Goal: Task Accomplishment & Management: Manage account settings

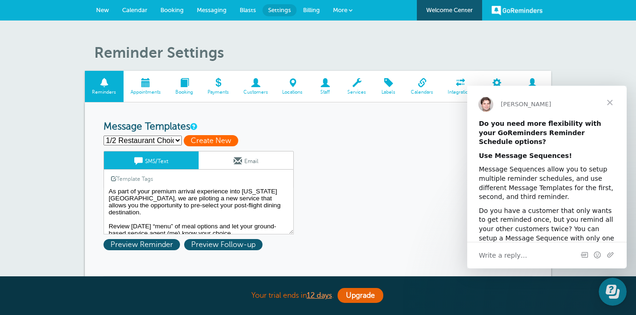
click at [215, 138] on span "Create New" at bounding box center [211, 140] width 55 height 11
select select
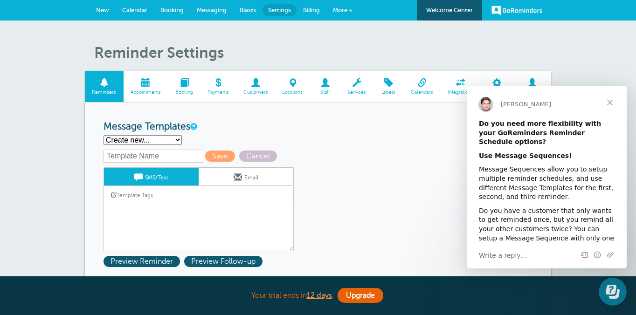
click at [162, 158] on input "text" at bounding box center [154, 156] width 100 height 13
type input "Mom Message"
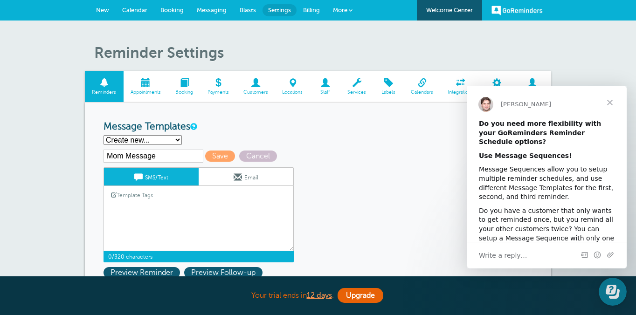
click at [184, 223] on textarea "Hi {{First Name}}, welcome to LaGuardia! As part of your premium arrival experi…" at bounding box center [199, 228] width 190 height 47
click at [608, 100] on span "Close" at bounding box center [610, 103] width 34 height 34
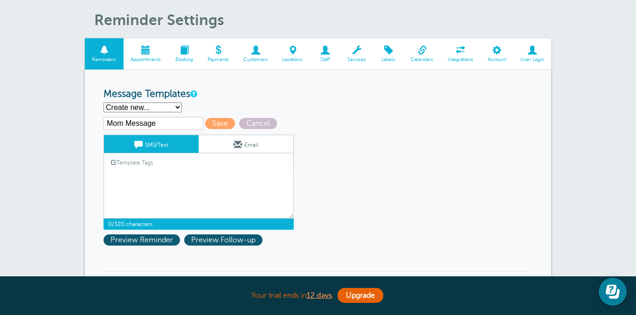
scroll to position [35, 0]
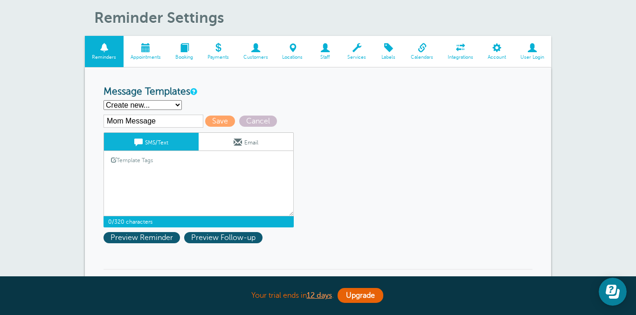
click at [140, 167] on link "Template Tags" at bounding box center [132, 160] width 56 height 18
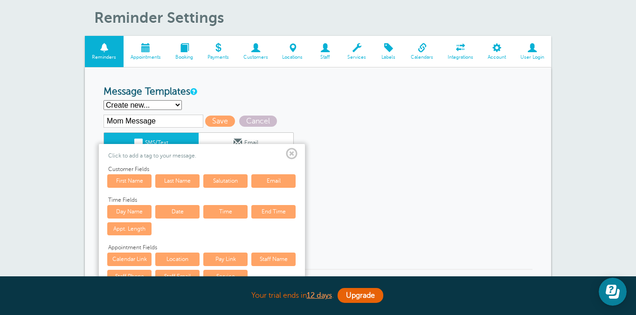
click at [335, 101] on div "1/2 Restaurant Choice Final Option 1: Restaurant Choice Option 2: Restaurant Ch…" at bounding box center [318, 105] width 429 height 10
click at [297, 156] on span at bounding box center [292, 154] width 12 height 12
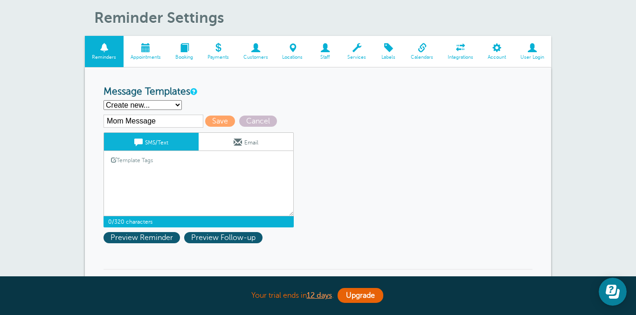
click at [222, 191] on textarea "Hi {{First Name}}, welcome to LaGuardia! As part of your premium arrival experi…" at bounding box center [199, 193] width 190 height 47
paste textarea "Hello Patti! Welcome to LaGuardia! As part of your premium arrival experience i…"
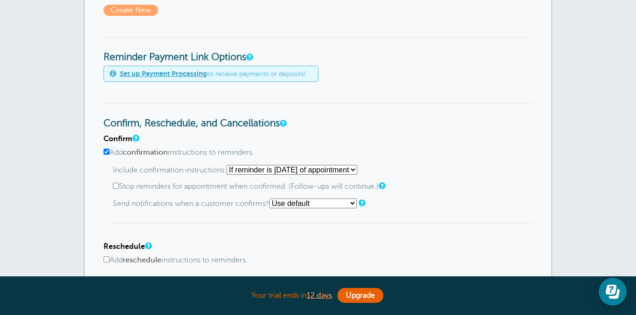
scroll to position [398, 0]
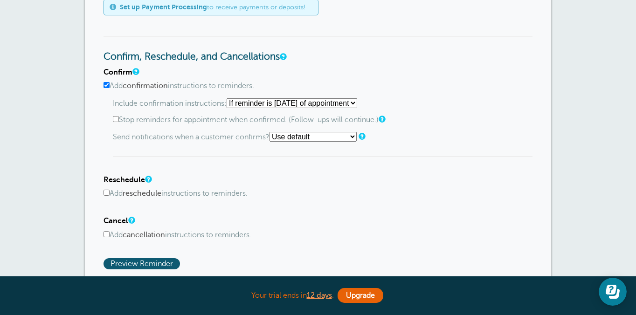
type textarea "Hello Patti! Welcome to LaGuardia! As part of your premium arrival experience i…"
click at [182, 87] on label "Add confirmation instructions to reminders." at bounding box center [318, 86] width 429 height 9
click at [110, 87] on input "Add confirmation instructions to reminders." at bounding box center [107, 85] width 6 height 6
checkbox input "false"
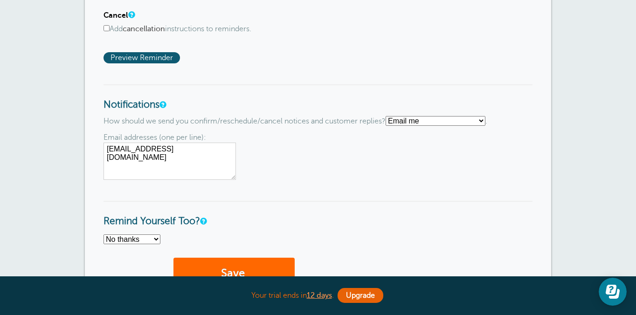
scroll to position [550, 0]
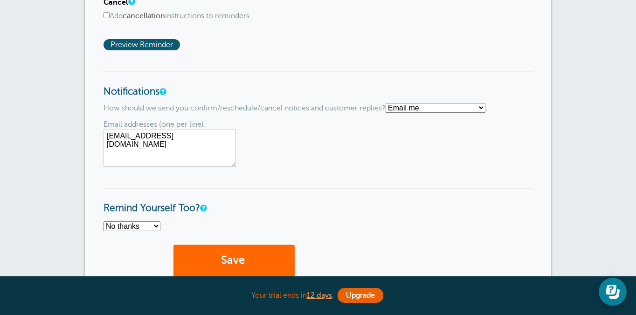
click at [409, 113] on select "Text me Email me Don't send me notifications" at bounding box center [436, 108] width 100 height 10
select select "5"
click at [390, 105] on select "Text me Email me Don't send me notifications" at bounding box center [436, 108] width 100 height 10
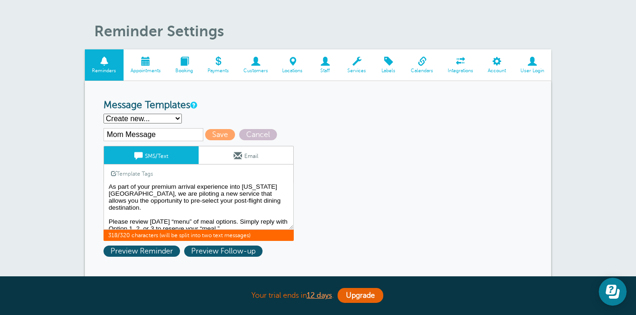
scroll to position [17, 0]
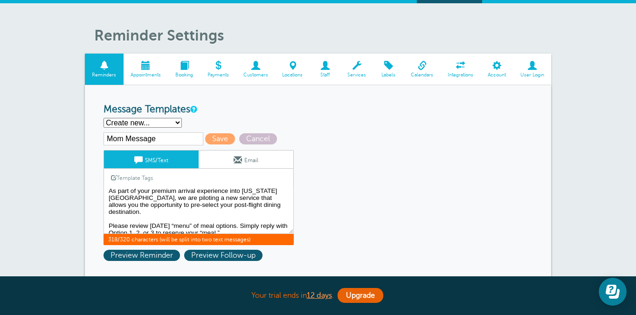
click at [180, 140] on input "Mom Message" at bounding box center [154, 138] width 100 height 13
type input "Mom Message 1"
click at [213, 139] on span "Save" at bounding box center [220, 138] width 30 height 11
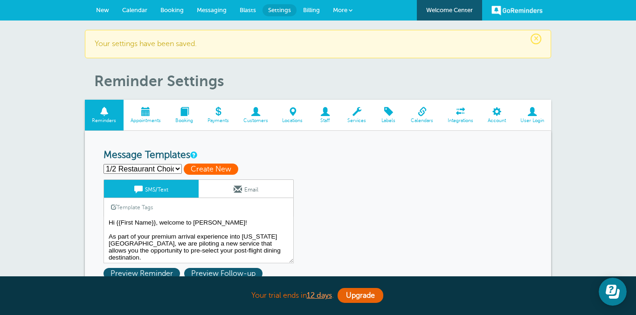
click at [214, 173] on span "Create New" at bounding box center [211, 169] width 55 height 11
select select
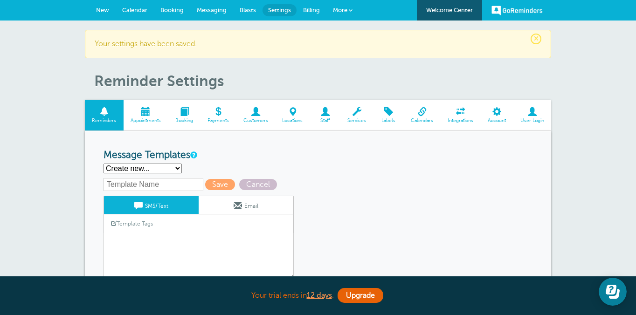
click at [174, 187] on input "text" at bounding box center [154, 184] width 100 height 13
click at [159, 188] on input "Mom" at bounding box center [154, 184] width 100 height 13
type input "Mom Message 2"
click at [216, 165] on div "1/2 Restaurant Choice Final Mom Message 1 Option 1: Restaurant Choice Option 2:…" at bounding box center [318, 169] width 429 height 10
click at [178, 241] on textarea "Hi {{First Name}}, welcome to [PERSON_NAME]! As part of your premium arrival ex…" at bounding box center [199, 256] width 190 height 47
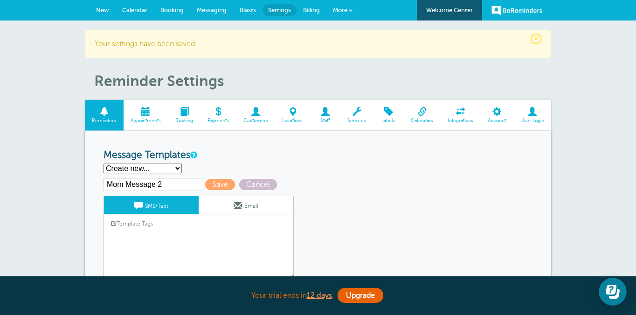
paste textarea "🍽️ Option 1: by&by by&by is a casual restaurant located in Hell’s Kitchen. It’s…"
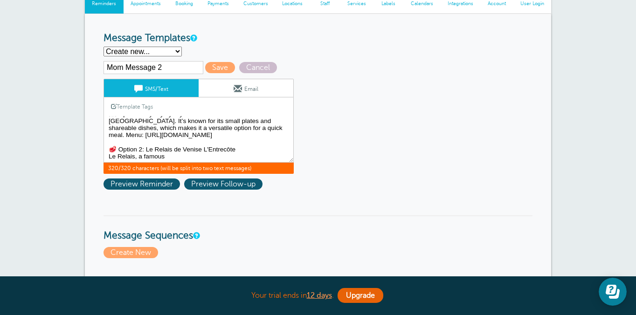
scroll to position [116, 0]
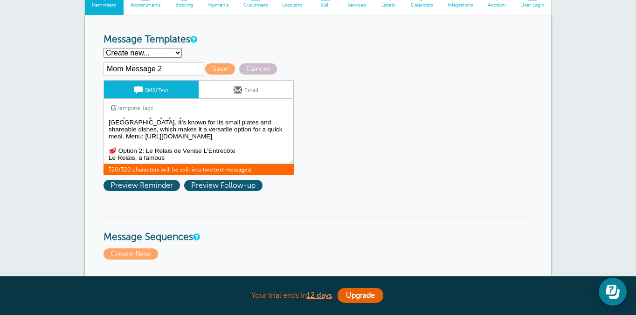
drag, startPoint x: 159, startPoint y: 136, endPoint x: 108, endPoint y: 130, distance: 50.7
click at [108, 130] on textarea "Hi {{First Name}}, welcome to [PERSON_NAME]! As part of your premium arrival ex…" at bounding box center [199, 141] width 190 height 47
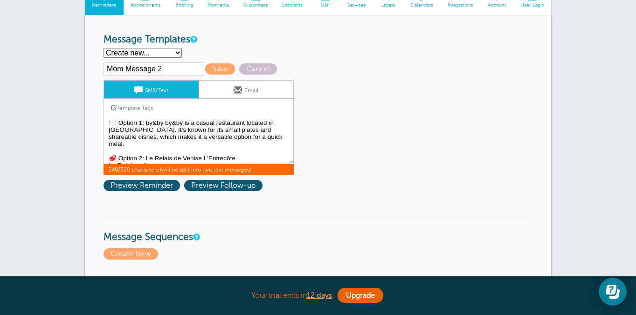
scroll to position [0, 0]
drag, startPoint x: 163, startPoint y: 125, endPoint x: 177, endPoint y: 125, distance: 13.5
click at [177, 125] on textarea "Hi {{First Name}}, welcome to [PERSON_NAME]! As part of your premium arrival ex…" at bounding box center [199, 141] width 190 height 47
click at [177, 126] on textarea "Hi {{First Name}}, welcome to [PERSON_NAME]! As part of your premium arrival ex…" at bounding box center [199, 141] width 190 height 47
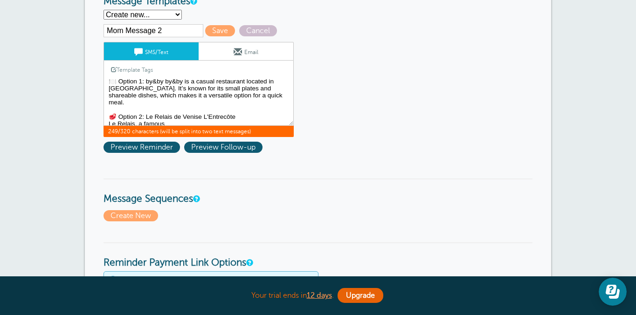
scroll to position [194, 0]
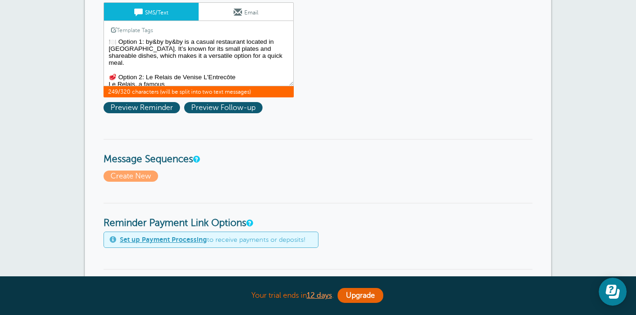
click at [182, 77] on textarea "Hi {{First Name}}, welcome to [PERSON_NAME]! As part of your premium arrival ex…" at bounding box center [199, 63] width 190 height 47
paste textarea "Parisian steakhouse, offers you one choice: how do you want your steak? It’s a …"
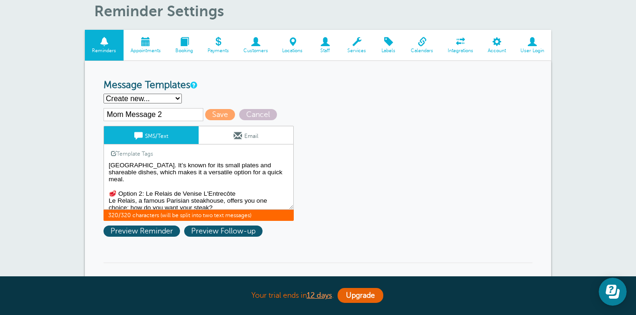
scroll to position [79, 0]
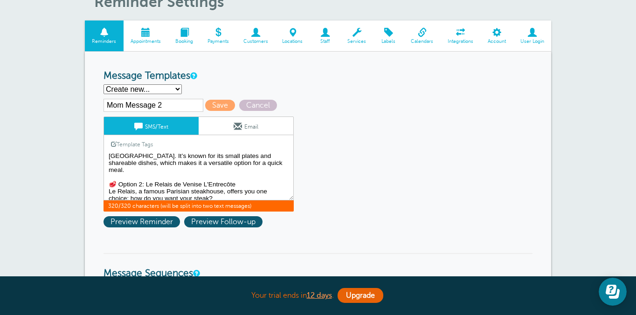
click at [202, 184] on textarea "Hi {{First Name}}, welcome to [PERSON_NAME]! As part of your premium arrival ex…" at bounding box center [199, 177] width 190 height 47
drag, startPoint x: 217, startPoint y: 192, endPoint x: 104, endPoint y: 179, distance: 113.1
click at [105, 179] on textarea "Hi {{First Name}}, welcome to [PERSON_NAME]! As part of your premium arrival ex…" at bounding box center [199, 177] width 190 height 47
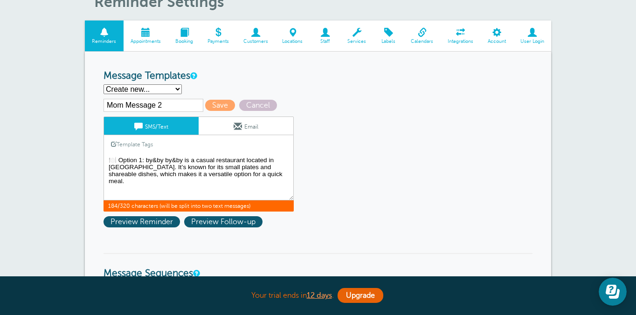
scroll to position [0, 0]
type textarea "🍽️ Option 1: by&by by&by is a casual restaurant located in Hell’s Kitchen. It’s…"
click at [205, 105] on span "Save" at bounding box center [220, 105] width 30 height 11
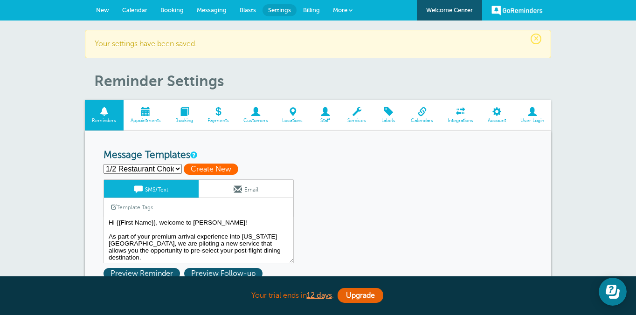
click at [206, 172] on span "Create New" at bounding box center [211, 169] width 55 height 11
select select
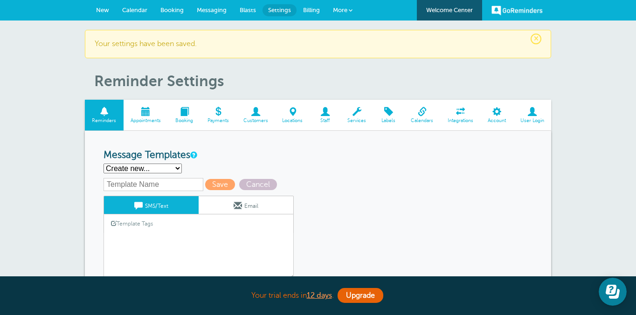
click at [156, 188] on input "text" at bounding box center [154, 184] width 100 height 13
type input "Mom Message 3"
click at [152, 236] on textarea "Hi {{First Name}}, welcome to [PERSON_NAME]! As part of your premium arrival ex…" at bounding box center [199, 256] width 190 height 47
paste textarea "🥩 Option 2: Le Relais de Venise L'Entrecôte Le Relais, a famous Parisian steakh…"
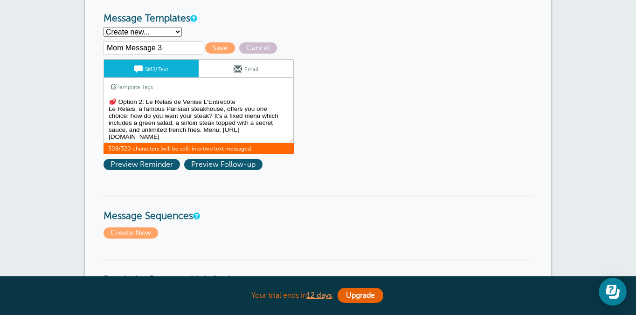
scroll to position [149, 0]
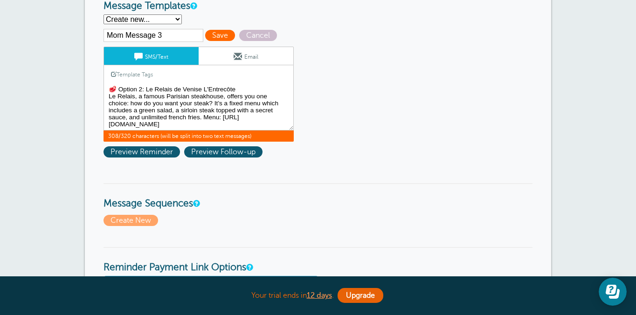
type textarea "🥩 Option 2: Le Relais de Venise L'Entrecôte Le Relais, a famous Parisian steakh…"
click at [205, 40] on span "Save" at bounding box center [220, 35] width 30 height 11
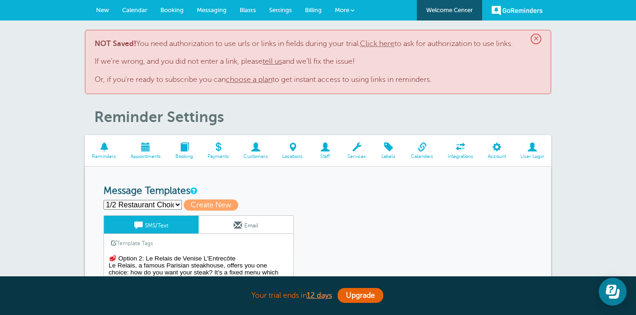
click at [146, 204] on select "1/2 Restaurant Choice Final Mom Message 1 Mom Message 2 Option 1: Restaurant Ch…" at bounding box center [143, 205] width 78 height 10
select select "162602"
click at [104, 200] on select "1/2 Restaurant Choice Final Mom Message 1 Mom Message 2 Option 1: Restaurant Ch…" at bounding box center [143, 205] width 78 height 10
type input "Mom Message 1"
type textarea "Hello Patti! Welcome to LaGuardia! As part of your premium arrival experience i…"
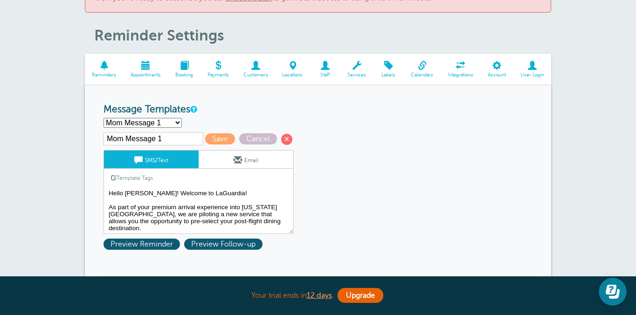
scroll to position [16, 0]
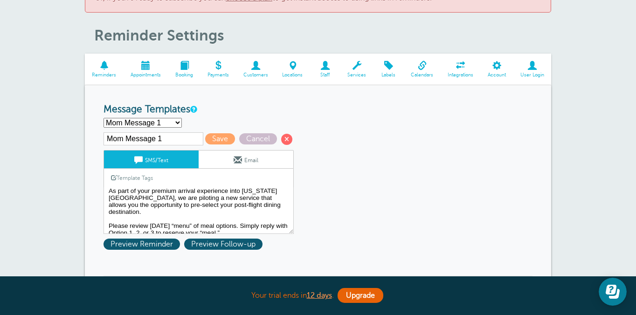
click at [169, 139] on input "Mom Message 1" at bounding box center [154, 138] width 100 height 13
click at [170, 123] on select "1/2 Restaurant Choice Final Mom Message 1 Mom Message 2 Option 1: Restaurant Ch…" at bounding box center [143, 123] width 78 height 10
select select "162603"
click at [104, 118] on select "1/2 Restaurant Choice Final Mom Message 1 Mom Message 2 Option 1: Restaurant Ch…" at bounding box center [143, 123] width 78 height 10
type input "Mom Message 2"
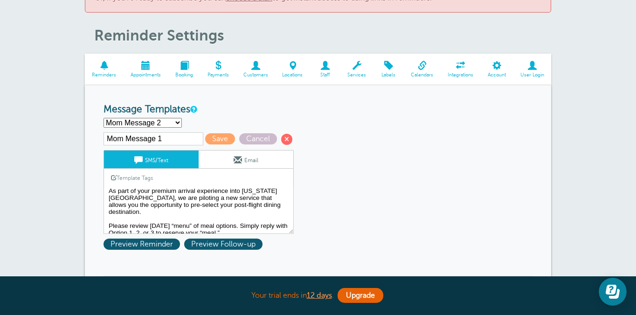
type textarea "🍽️ Option 1: by&by by&by is a casual restaurant located in Hell’s Kitchen. It’s…"
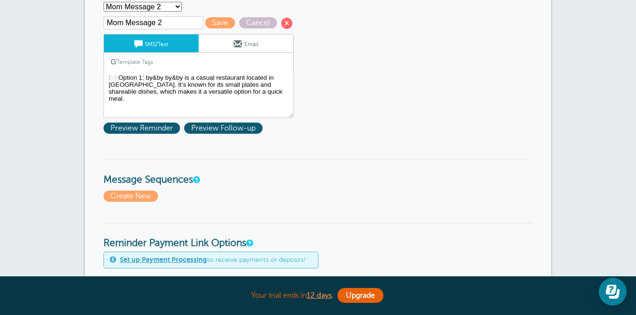
scroll to position [69, 0]
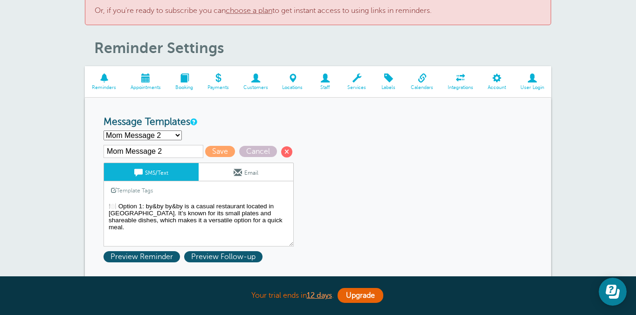
click at [179, 154] on input "Mom Message 2" at bounding box center [154, 151] width 100 height 13
click at [175, 137] on select "1/2 Restaurant Choice Final Mom Message 1 Mom Message 2 Option 1: Restaurant Ch…" at bounding box center [143, 136] width 78 height 10
select select
click at [104, 131] on select "1/2 Restaurant Choice Final Mom Message 1 Mom Message 2 Option 1: Restaurant Ch…" at bounding box center [143, 136] width 78 height 10
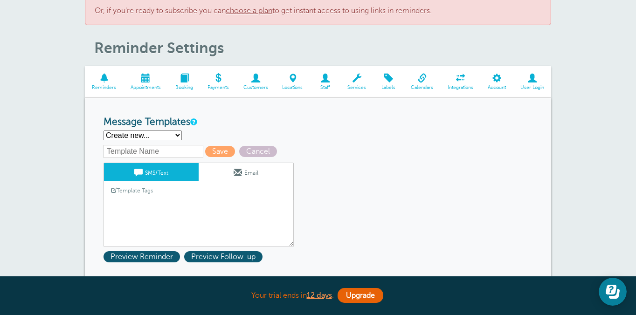
click at [150, 156] on input "text" at bounding box center [154, 151] width 100 height 13
type input "Mom Message 3"
click at [139, 215] on textarea "🥩 Option 2: Le Relais de Venise L'Entrecôte Le Relais, a famous Parisian steakh…" at bounding box center [199, 223] width 190 height 47
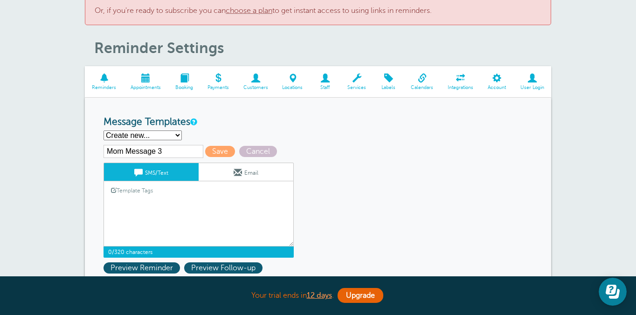
paste textarea "🥩 Option 2: Le Relais de Venise L'Entrecôte Le Relais, a famous Parisian steakh…"
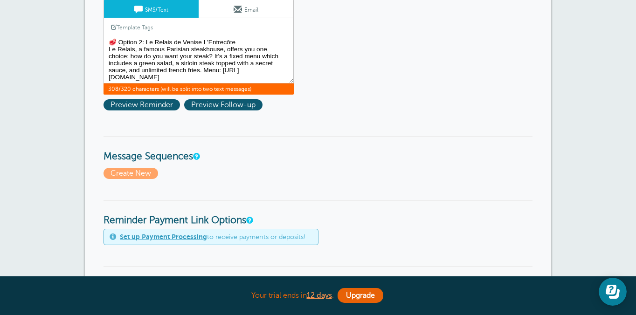
scroll to position [38, 0]
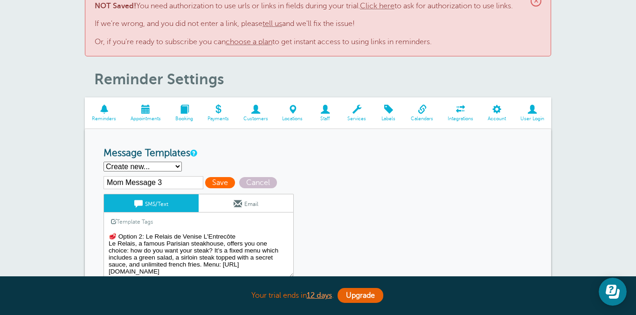
type textarea "🥩 Option 2: Le Relais de Venise L'Entrecôte Le Relais, a famous Parisian steakh…"
click at [209, 186] on span "Save" at bounding box center [220, 182] width 30 height 11
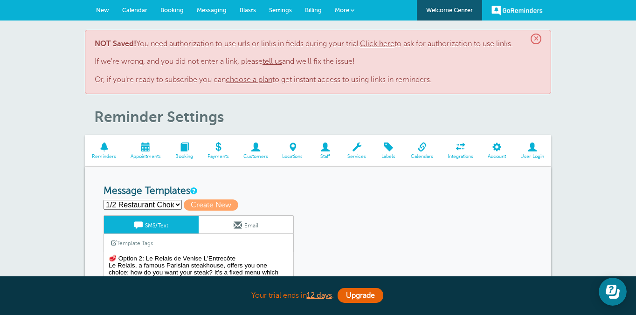
click at [177, 200] on select "1/2 Restaurant Choice Final Mom Message 1 Mom Message 2 Option 1: Restaurant Ch…" at bounding box center [143, 205] width 78 height 10
select select "162603"
click at [104, 200] on select "1/2 Restaurant Choice Final Mom Message 1 Mom Message 2 Option 1: Restaurant Ch…" at bounding box center [143, 205] width 78 height 10
type input "Mom Message 2"
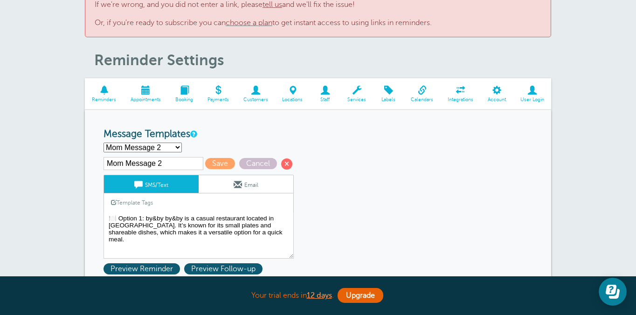
scroll to position [66, 0]
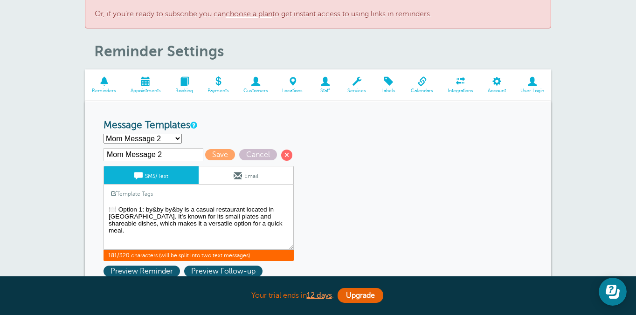
click at [276, 223] on textarea "🥩 Option 2: Le Relais de Venise L'Entrecôte Le Relais, a famous Parisian steakh…" at bounding box center [199, 226] width 190 height 47
paste textarea "Menu: https://byandbynyc.com/new-york-hells-kitchen-by-and-by-food-menu"
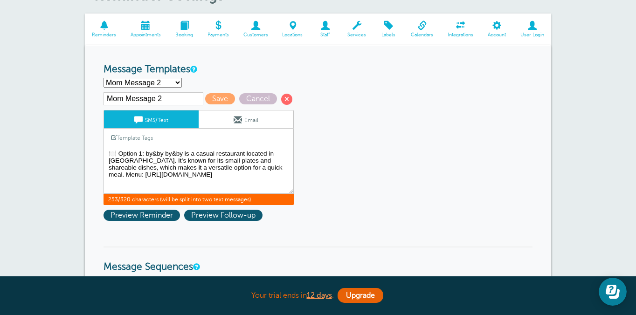
scroll to position [123, 0]
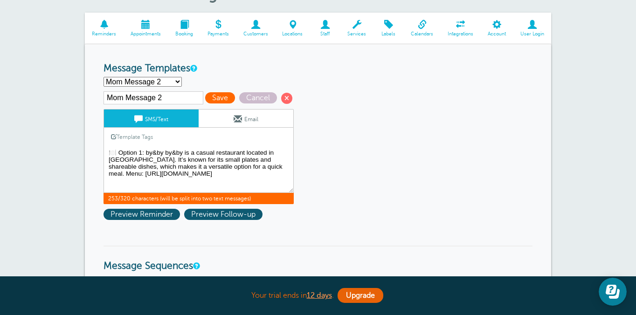
type textarea "🍽️ Option 1: by&by by&by is a casual restaurant located in Hell’s Kitchen. It’s…"
click at [209, 97] on span "Save" at bounding box center [220, 97] width 30 height 11
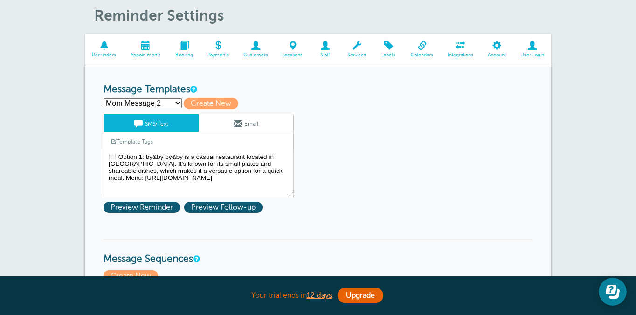
scroll to position [170, 0]
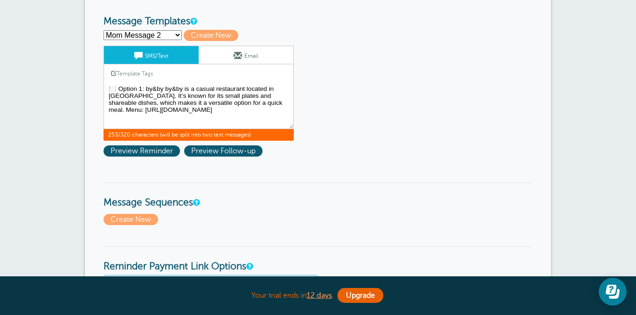
drag, startPoint x: 169, startPoint y: 126, endPoint x: 108, endPoint y: 113, distance: 62.9
click at [108, 113] on textarea "🍽️ Option 1: by&by by&by is a casual restaurant located in Hell’s Kitchen. It’s…" at bounding box center [199, 106] width 190 height 47
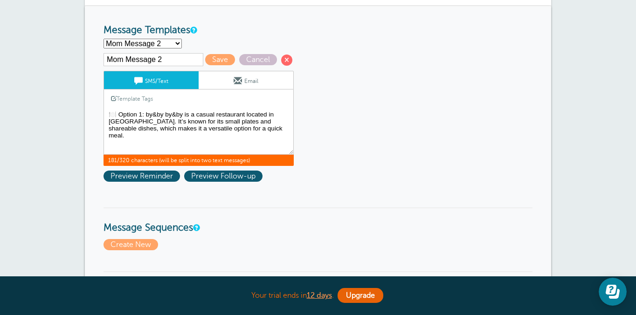
scroll to position [57, 0]
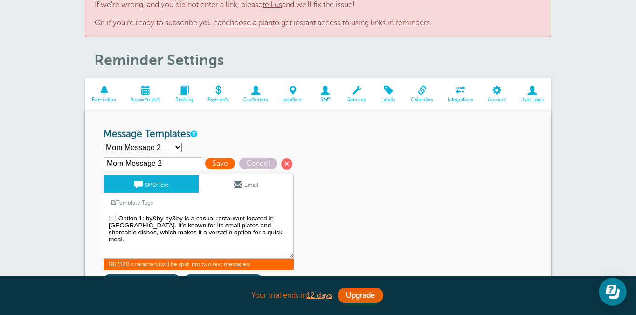
type textarea "🍽️ Option 1: by&by by&by is a casual restaurant located in Hell’s Kitchen. It’s…"
click at [205, 165] on span "Save" at bounding box center [220, 163] width 30 height 11
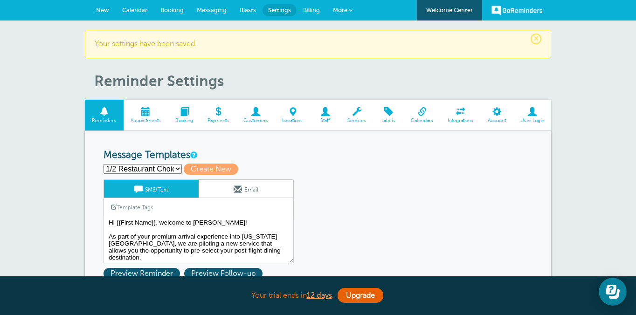
click at [159, 169] on select "1/2 Restaurant Choice Final Mom Message 1 Mom Message 2 Option 1: Restaurant Ch…" at bounding box center [143, 169] width 78 height 10
select select
click at [104, 164] on select "1/2 Restaurant Choice Final Mom Message 1 Mom Message 2 Option 1: Restaurant Ch…" at bounding box center [143, 169] width 78 height 10
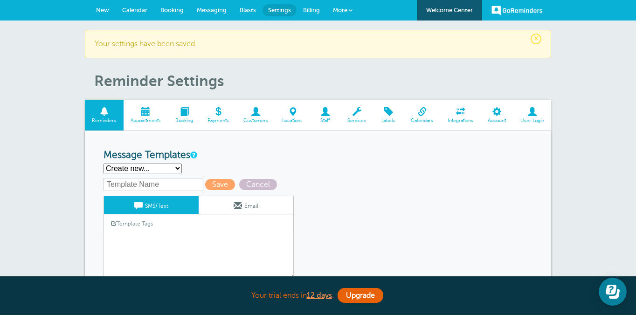
click at [172, 186] on input "text" at bounding box center [154, 184] width 100 height 13
click at [170, 189] on input "Mom Message 2" at bounding box center [154, 184] width 100 height 13
drag, startPoint x: 167, startPoint y: 187, endPoint x: 159, endPoint y: 185, distance: 8.1
click at [159, 185] on input "Mom Message 2" at bounding box center [154, 184] width 100 height 13
type input "Mom Message 3"
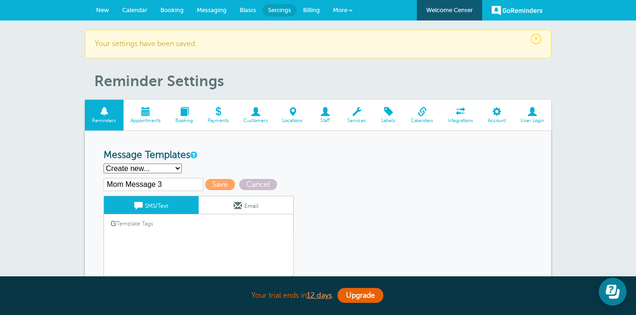
click at [168, 232] on div "Template Tags Copy SMS" at bounding box center [199, 224] width 190 height 18
click at [144, 233] on link "Template Tags" at bounding box center [132, 224] width 56 height 18
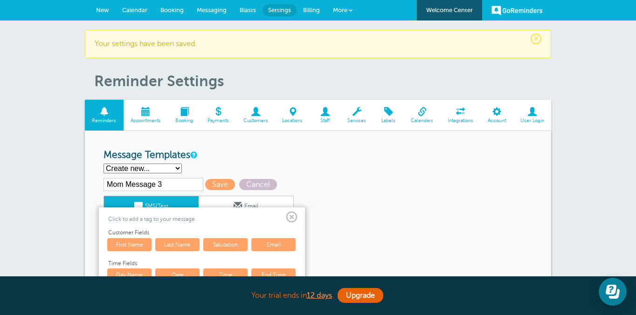
click at [294, 212] on span at bounding box center [292, 218] width 12 height 12
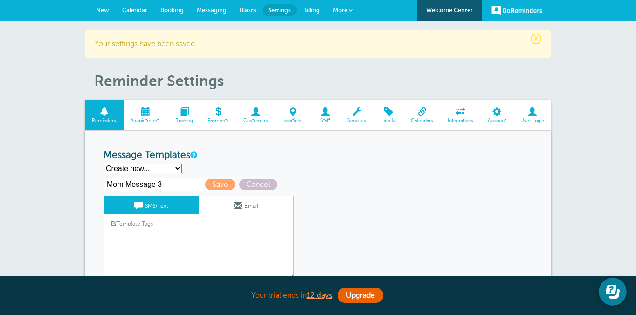
click at [215, 240] on textarea "Hi {{First Name}}, welcome to [PERSON_NAME]! As part of your premium arrival ex…" at bounding box center [199, 256] width 190 height 47
paste textarea "🥩 Option 2: Le Relais de Venise L'Entrecôte Le Relais, a famous Parisian steakh…"
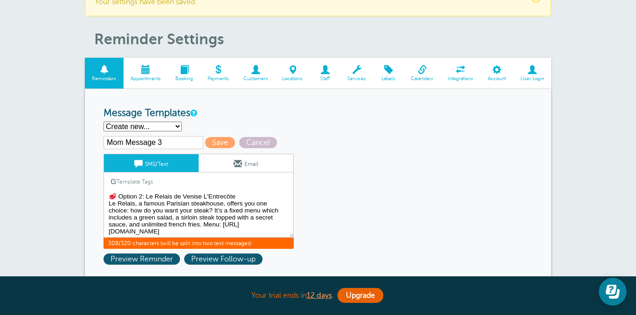
scroll to position [122, 0]
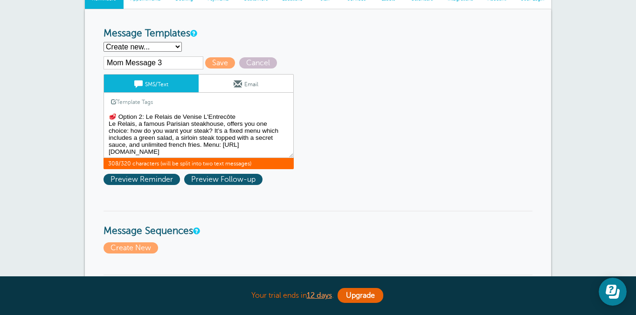
drag, startPoint x: 261, startPoint y: 149, endPoint x: 206, endPoint y: 154, distance: 55.3
click at [206, 154] on textarea "Hi {{First Name}}, welcome to [PERSON_NAME]! As part of your premium arrival ex…" at bounding box center [199, 134] width 190 height 47
drag, startPoint x: 204, startPoint y: 147, endPoint x: 265, endPoint y: 158, distance: 62.5
click at [265, 158] on textarea "Hi {{First Name}}, welcome to [PERSON_NAME]! As part of your premium arrival ex…" at bounding box center [199, 134] width 190 height 47
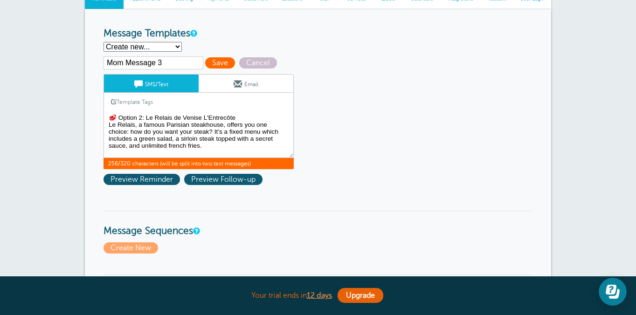
type textarea "🥩 Option 2: Le Relais de Venise L'Entrecôte Le Relais, a famous Parisian steakh…"
click at [211, 66] on span "Save" at bounding box center [220, 62] width 30 height 11
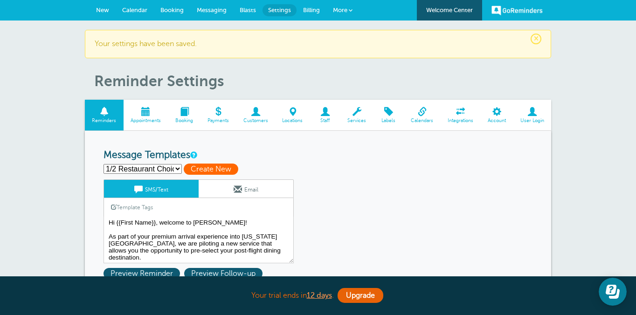
click at [204, 168] on span "Create New" at bounding box center [211, 169] width 55 height 11
select select
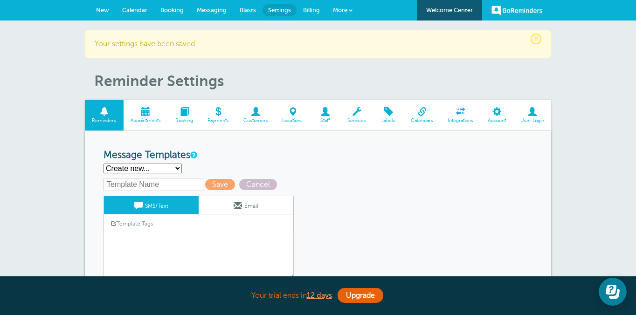
click at [170, 189] on input "text" at bounding box center [154, 184] width 100 height 13
type input "Mom Message 4"
click at [150, 238] on textarea "Hi {{First Name}}, welcome to [PERSON_NAME]! As part of your premium arrival ex…" at bounding box center [199, 256] width 190 height 47
paste textarea "🍕 Option 3: Emmy Squared Emmy Squared specializes in [GEOGRAPHIC_DATA]-style pi…"
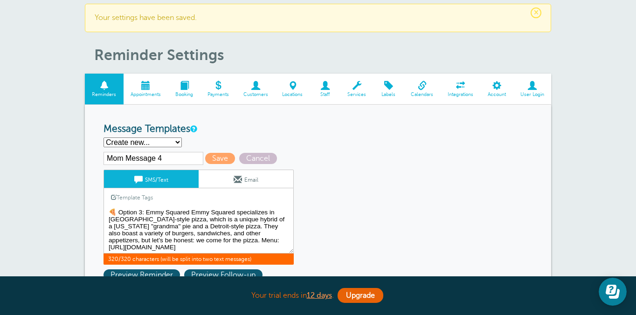
scroll to position [38, 0]
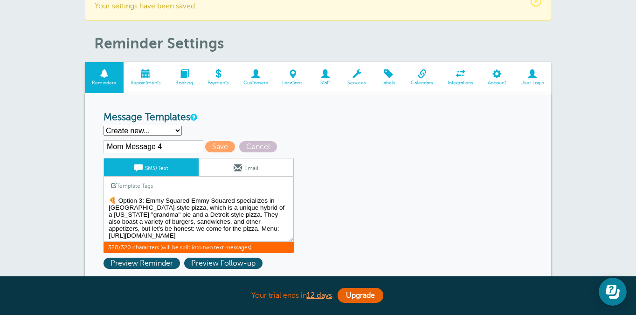
drag, startPoint x: 267, startPoint y: 237, endPoint x: 207, endPoint y: 230, distance: 60.6
click at [207, 230] on textarea "Hi {{First Name}}, welcome to [PERSON_NAME]! As part of your premium arrival ex…" at bounding box center [199, 218] width 190 height 47
paste textarea "Thank you for participating in our pilot program. We are excited to have you in…"
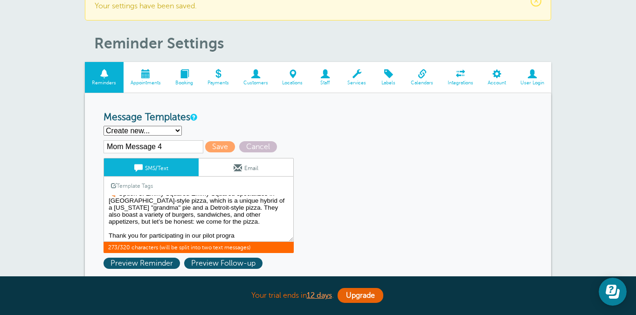
scroll to position [10, 0]
drag, startPoint x: 247, startPoint y: 236, endPoint x: 106, endPoint y: 237, distance: 140.4
click at [106, 237] on textarea "Hi {{First Name}}, welcome to [PERSON_NAME]! As part of your premium arrival ex…" at bounding box center [199, 218] width 190 height 47
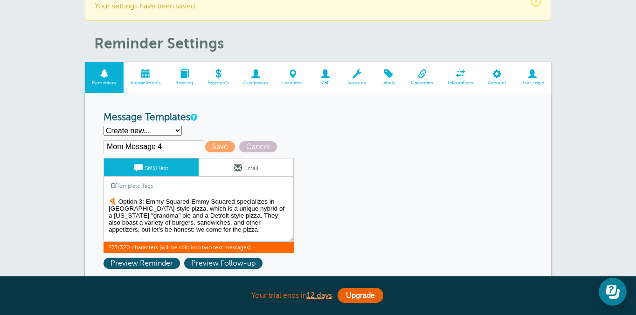
scroll to position [3, 0]
type textarea "🍕 Option 3: Emmy Squared Emmy Squared specializes in [GEOGRAPHIC_DATA]-style pi…"
click at [205, 147] on span "Save" at bounding box center [220, 146] width 30 height 11
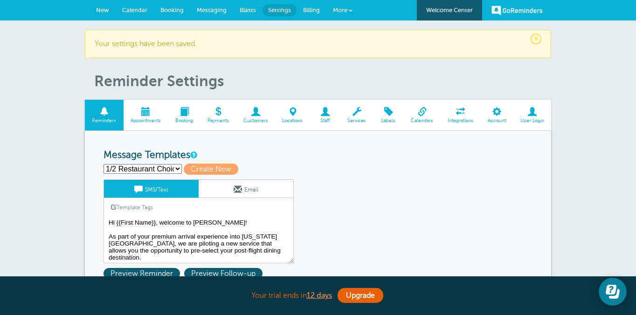
click at [167, 166] on select "1/2 Restaurant Choice Final Mom Message 1 Mom Message 2 Mom Message 3 Mom Messa…" at bounding box center [143, 169] width 78 height 10
select select
click at [104, 164] on select "1/2 Restaurant Choice Final Mom Message 1 Mom Message 2 Mom Message 3 Mom Messa…" at bounding box center [143, 169] width 78 height 10
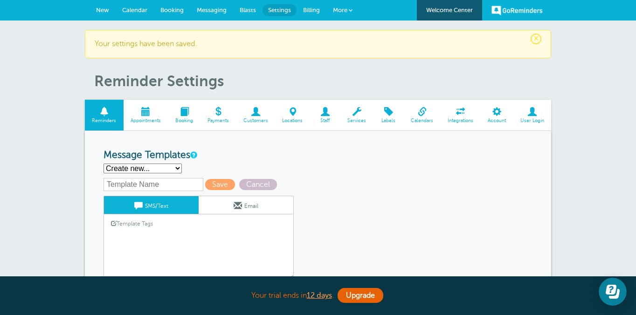
click at [179, 236] on textarea "Hi {{First Name}}, welcome to [PERSON_NAME]! As part of your premium arrival ex…" at bounding box center [199, 256] width 190 height 47
paste textarea "Thank you for participating in our pilot program. We are excited to have you in…"
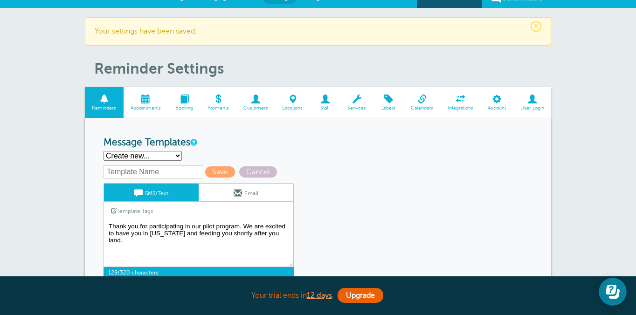
scroll to position [66, 0]
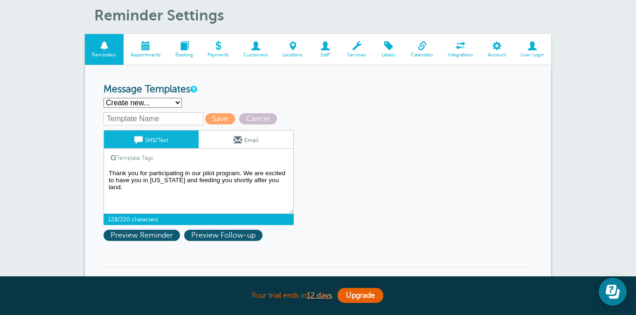
type textarea "Thank you for participating in our pilot program. We are excited to have you in…"
click at [144, 125] on input "text" at bounding box center [154, 118] width 100 height 13
click at [145, 119] on input "text" at bounding box center [154, 118] width 100 height 13
type input "Mom Message 5"
click at [205, 118] on span "Save" at bounding box center [220, 118] width 30 height 11
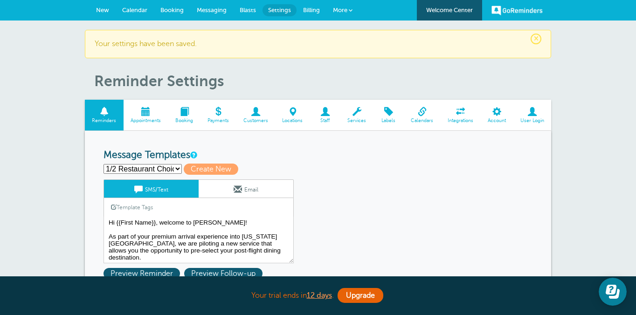
click at [87, 12] on div "GoReminders [GEOGRAPHIC_DATA] New Calendar Booking Messaging Blasts Settings Bi…" at bounding box center [318, 10] width 636 height 21
click at [97, 12] on span "New" at bounding box center [102, 10] width 13 height 7
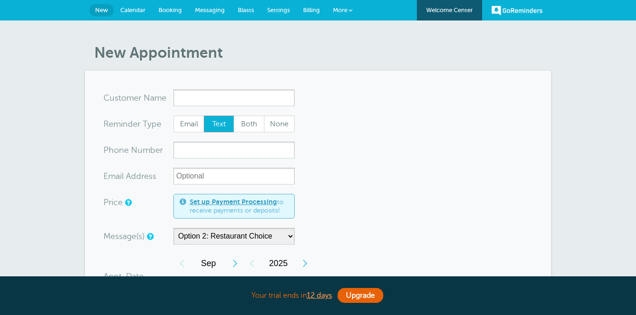
select select "162355"
click at [197, 92] on input "x-no-autofill" at bounding box center [233, 98] width 121 height 17
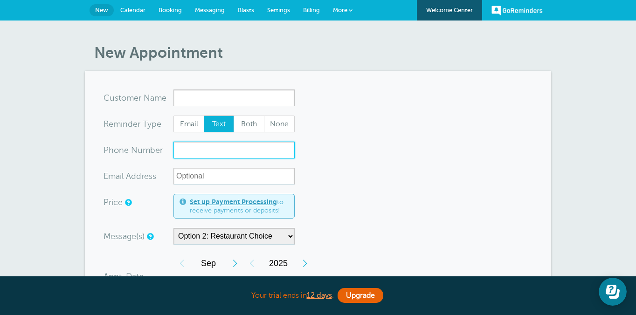
click at [183, 153] on input "xxx-no-autofill" at bounding box center [233, 150] width 121 height 17
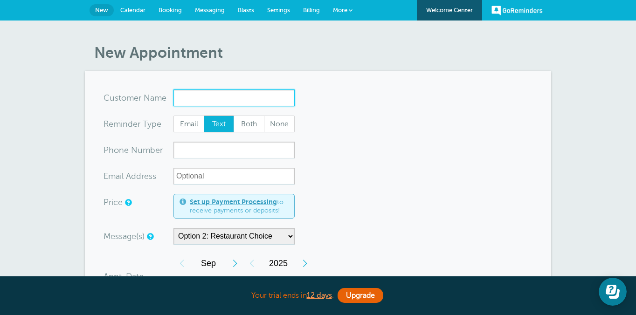
click at [178, 95] on input "x-no-autofill" at bounding box center [233, 98] width 121 height 17
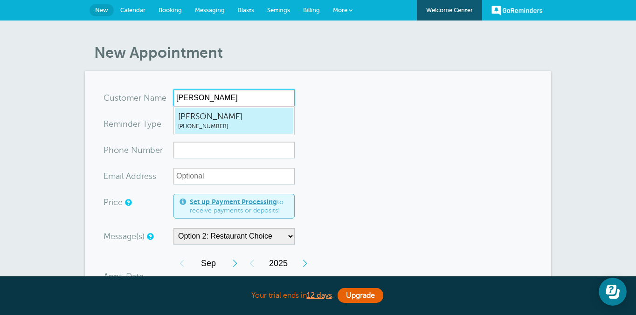
click at [209, 115] on span "Kelly Burke" at bounding box center [234, 117] width 112 height 12
type input "KellyBurke3038178872"
type input "Kelly Burke"
type input "(303) 817-8872"
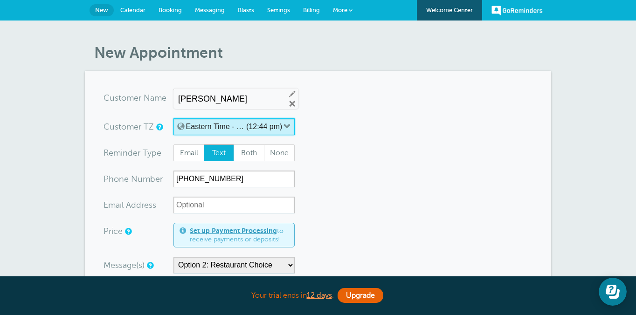
click at [248, 125] on label "(12:44 pm)" at bounding box center [264, 127] width 36 height 8
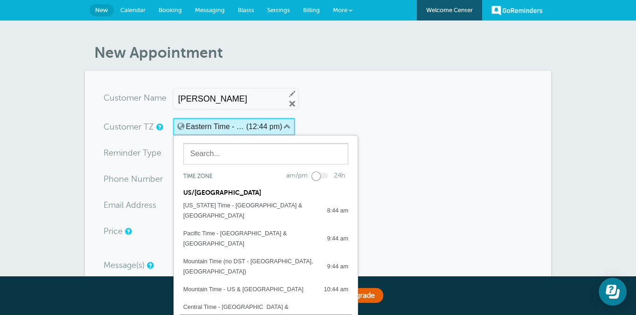
scroll to position [36, 0]
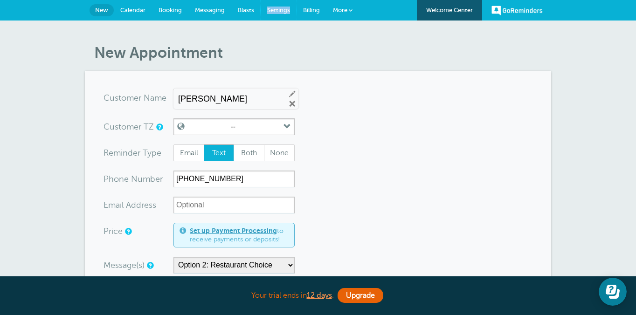
scroll to position [98, 0]
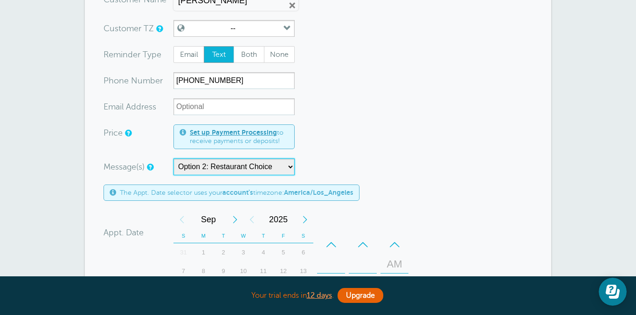
click at [225, 169] on select "1/2 Restaurant Choice Final Mom Message 1 Mom Message 2 Mom Message 3 Mom Messa…" at bounding box center [233, 167] width 121 height 17
select select "162602"
click at [173, 159] on select "1/2 Restaurant Choice Final Mom Message 1 Mom Message 2 Mom Message 3 Mom Messa…" at bounding box center [233, 167] width 121 height 17
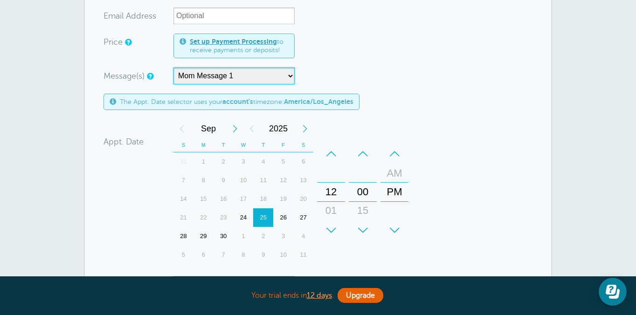
scroll to position [202, 0]
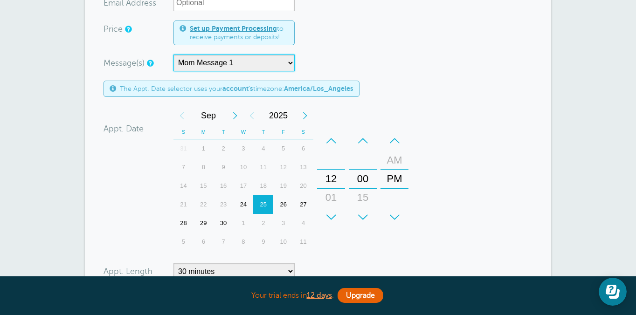
click at [331, 194] on div "01" at bounding box center [331, 197] width 22 height 19
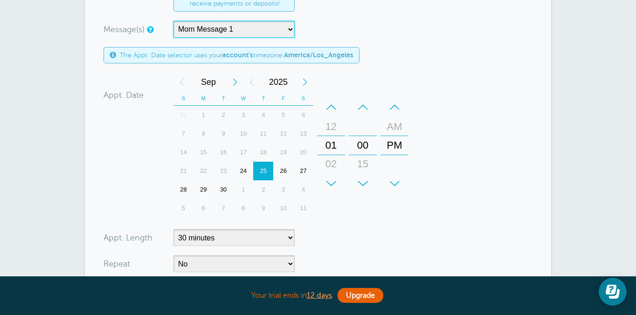
scroll to position [291, 0]
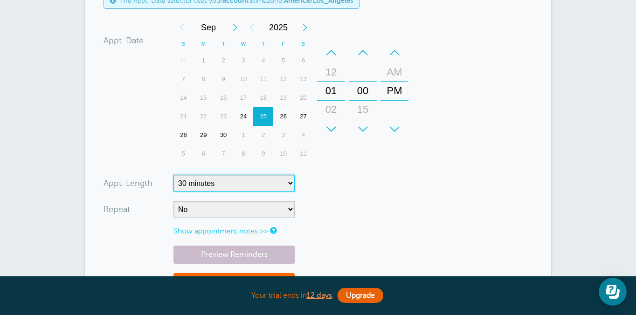
click at [231, 180] on select "5 minutes 10 minutes 15 minutes 20 minutes 25 minutes 30 minutes 35 minutes 40 …" at bounding box center [233, 183] width 121 height 17
select select
click at [173, 175] on select "5 minutes 10 minutes 15 minutes 20 minutes 25 minutes 30 minutes 35 minutes 40 …" at bounding box center [233, 183] width 121 height 17
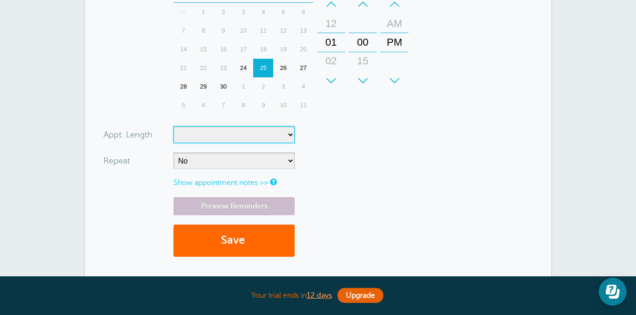
scroll to position [456, 0]
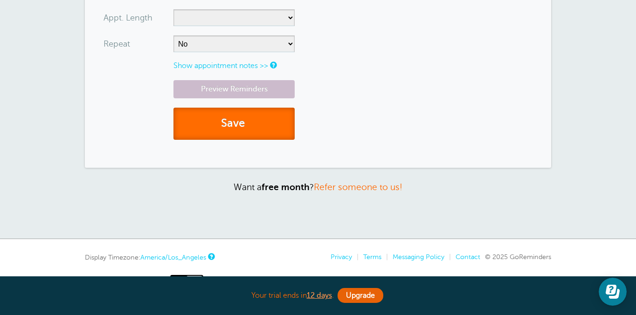
click at [254, 116] on button "Save" at bounding box center [233, 124] width 121 height 32
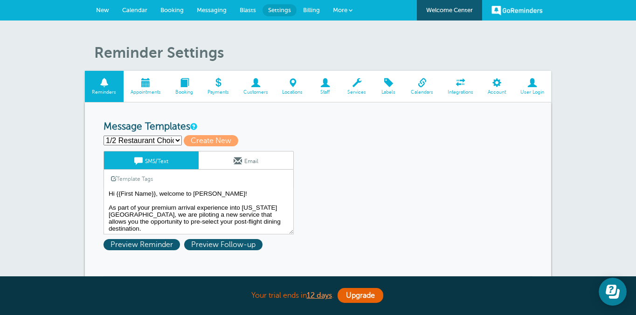
click at [492, 87] on span at bounding box center [496, 82] width 33 height 9
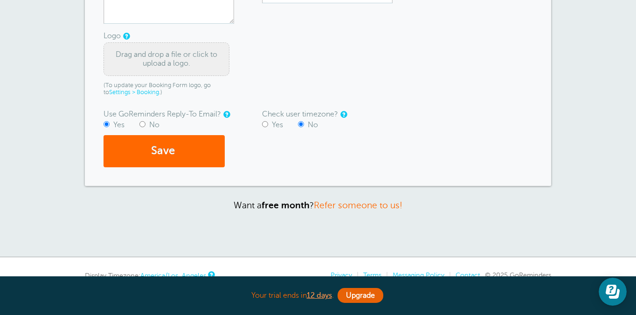
scroll to position [228, 0]
click at [275, 125] on label "Yes" at bounding box center [277, 124] width 11 height 8
click at [268, 125] on input "Yes" at bounding box center [265, 124] width 6 height 6
radio input "true"
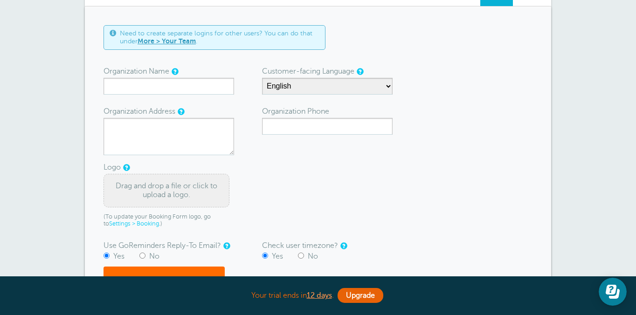
scroll to position [45, 0]
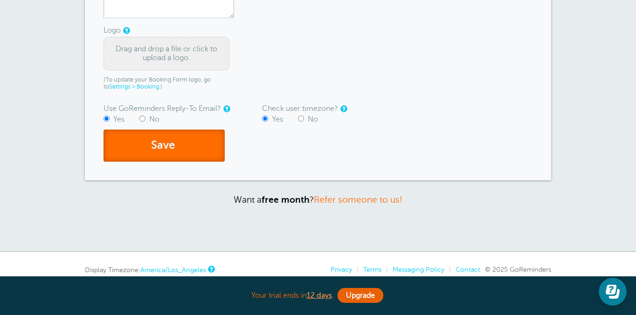
click at [194, 136] on button "Save" at bounding box center [164, 146] width 121 height 32
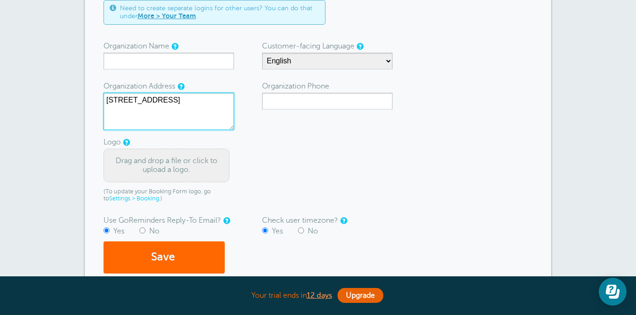
scroll to position [153, 0]
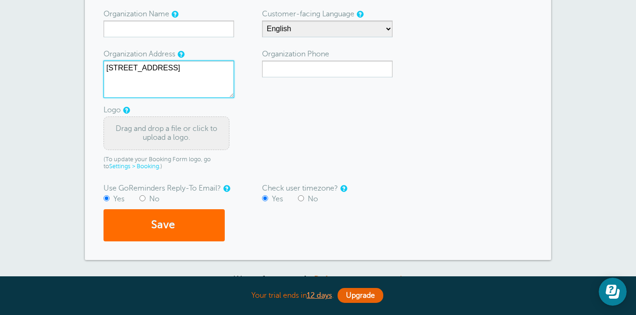
type textarea "[STREET_ADDRESS]"
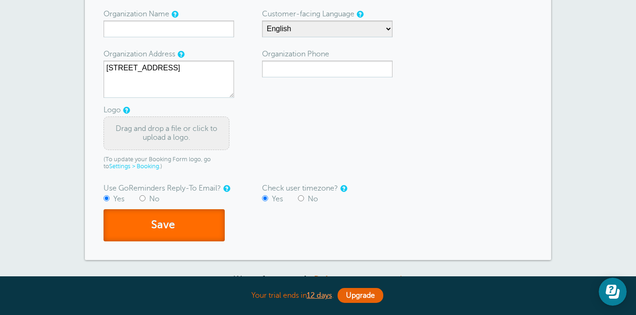
click at [189, 233] on button "Save" at bounding box center [164, 225] width 121 height 32
click at [317, 66] on input "Organization Phone" at bounding box center [327, 69] width 131 height 17
type input "3038178872"
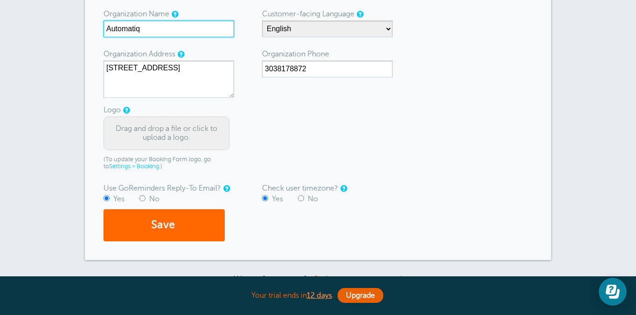
click at [153, 28] on input "Automatiq" at bounding box center [169, 29] width 131 height 17
type input "Test"
click at [272, 125] on form "Need to create separate logins for other users? You can do that under More > Yo…" at bounding box center [318, 105] width 429 height 274
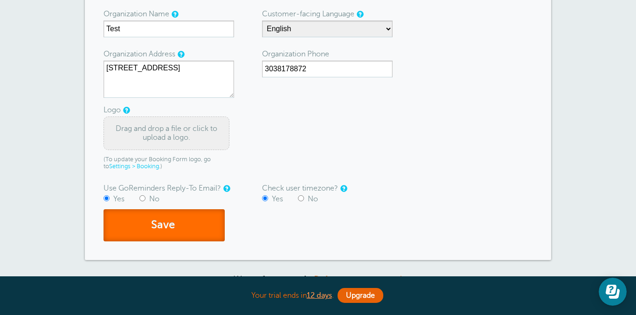
click at [220, 238] on button "Save" at bounding box center [164, 225] width 121 height 32
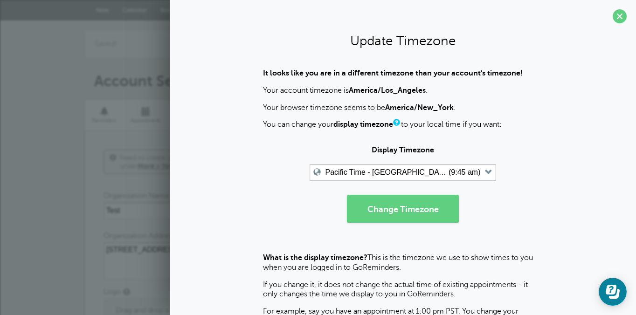
scroll to position [0, 0]
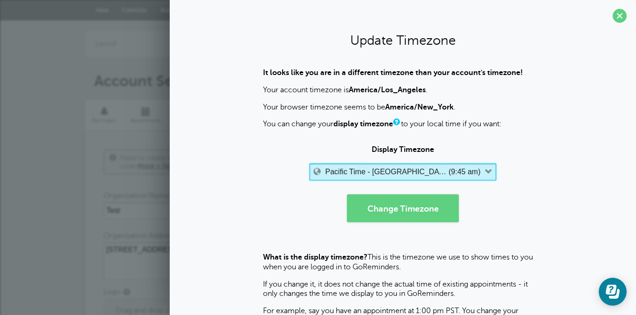
click at [408, 173] on label "Pacific Time - [GEOGRAPHIC_DATA] & [GEOGRAPHIC_DATA]" at bounding box center [386, 172] width 121 height 8
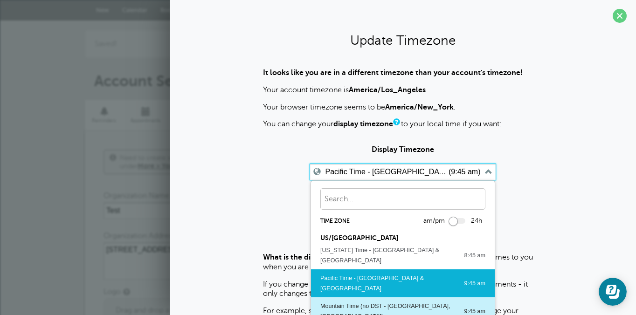
scroll to position [69, 0]
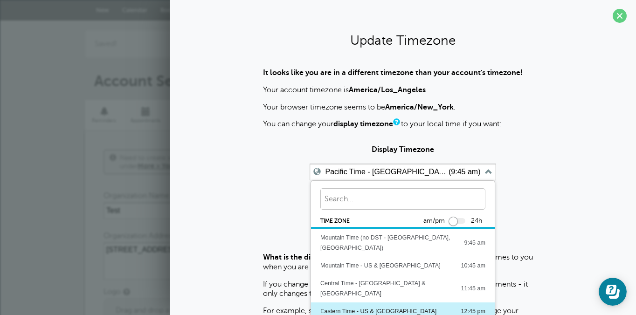
click at [392, 306] on div "Eastern Time - US & [GEOGRAPHIC_DATA]" at bounding box center [378, 311] width 116 height 10
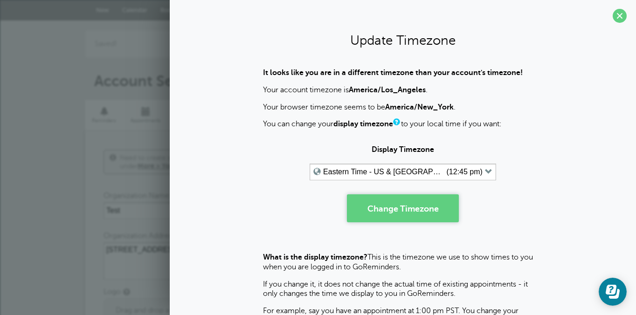
click at [402, 219] on button "Change Timezone" at bounding box center [403, 208] width 112 height 28
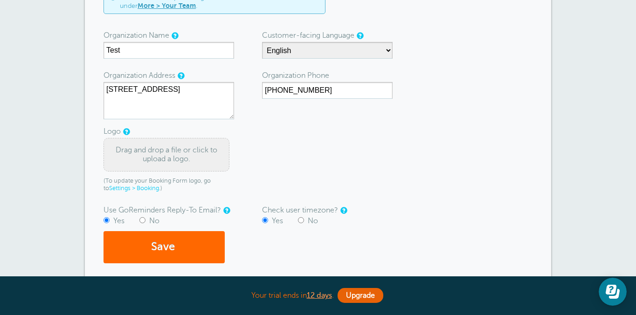
scroll to position [186, 0]
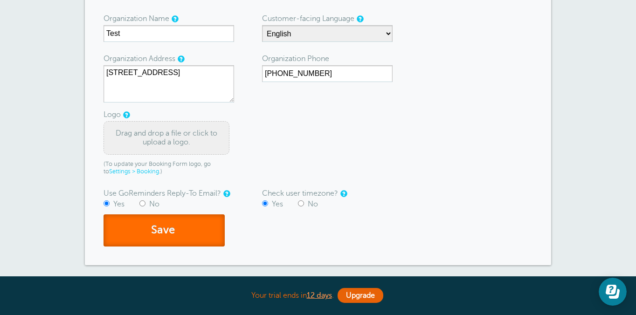
click at [181, 235] on button "Save" at bounding box center [164, 231] width 121 height 32
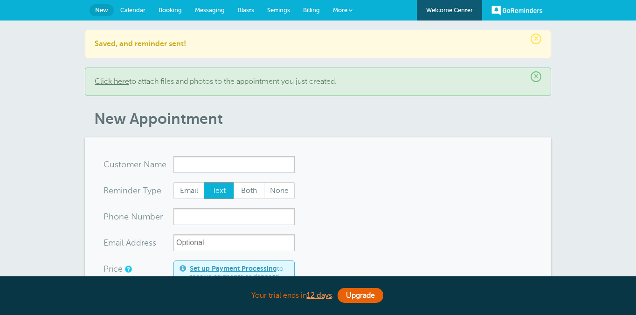
select select "162602"
click at [241, 166] on input "x-no-autofill" at bounding box center [233, 164] width 121 height 17
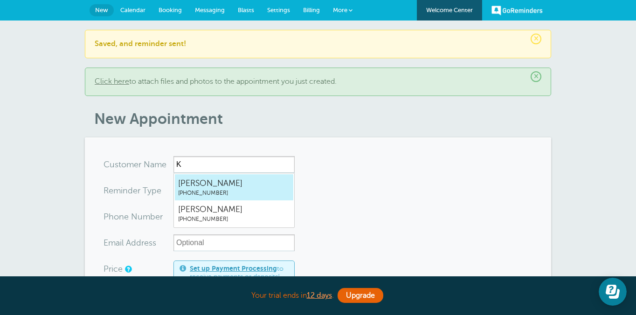
click at [243, 180] on span "[PERSON_NAME]" at bounding box center [234, 184] width 112 height 12
type input "KellyBurke3038178872"
type input "[PERSON_NAME]"
type input "[PHONE_NUMBER]"
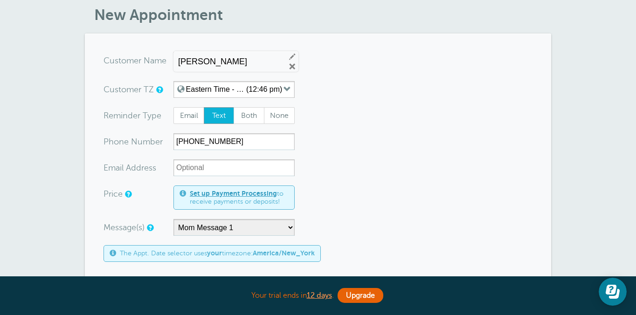
scroll to position [197, 0]
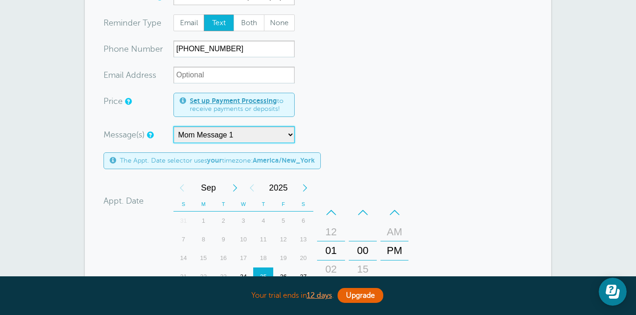
click at [234, 133] on select "1/2 Restaurant Choice Final Mom Message 1 Mom Message 2 Mom Message 3 Mom Messa…" at bounding box center [233, 134] width 121 height 17
select select "162603"
click at [173, 126] on select "1/2 Restaurant Choice Final Mom Message 1 Mom Message 2 Mom Message 3 Mom Messa…" at bounding box center [233, 134] width 121 height 17
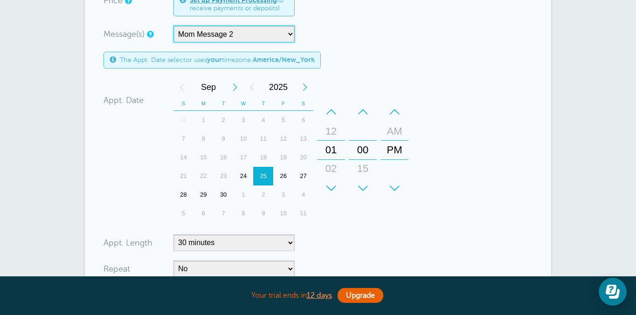
scroll to position [372, 0]
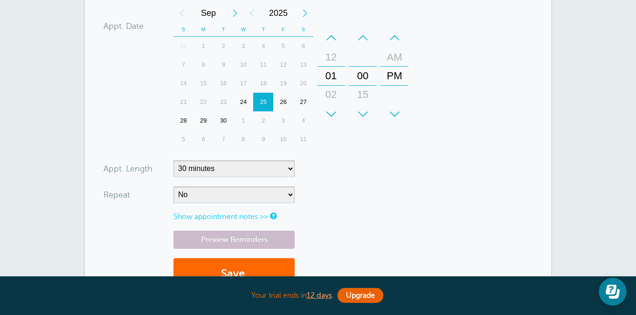
click at [259, 179] on form "You are creating a new customer. To use an existing customer select one from th…" at bounding box center [318, 42] width 429 height 515
click at [259, 164] on select "5 minutes 10 minutes 15 minutes 20 minutes 25 minutes 30 minutes 35 minutes 40 …" at bounding box center [233, 168] width 121 height 17
select select
click at [173, 160] on select "5 minutes 10 minutes 15 minutes 20 minutes 25 minutes 30 minutes 35 minutes 40 …" at bounding box center [233, 168] width 121 height 17
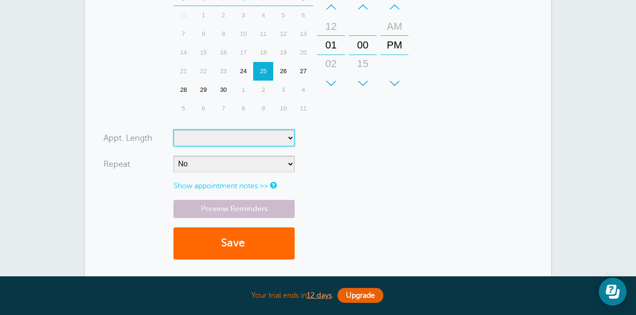
scroll to position [437, 0]
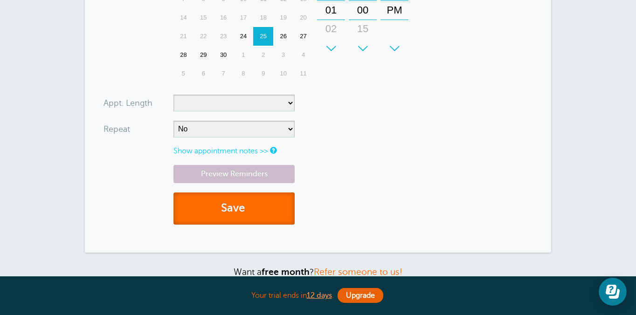
click at [269, 204] on button "Save" at bounding box center [233, 209] width 121 height 32
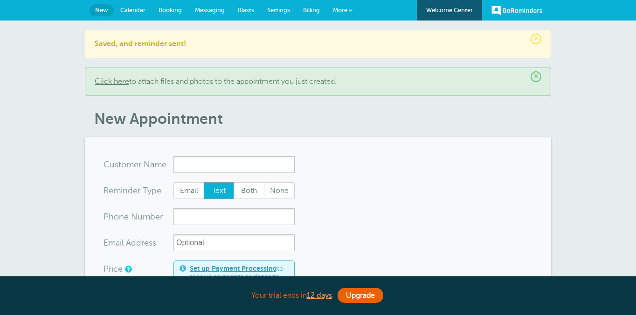
select select "162603"
click at [211, 160] on input "x-no-autofill" at bounding box center [233, 164] width 121 height 17
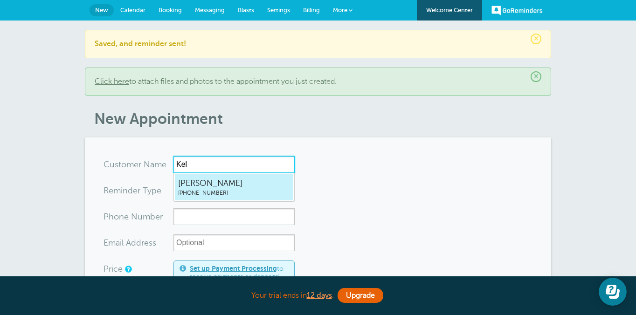
click at [236, 188] on span "[PERSON_NAME]" at bounding box center [234, 184] width 112 height 12
type input "KellyBurke3038178872"
type input "[PERSON_NAME]"
type input "[PHONE_NUMBER]"
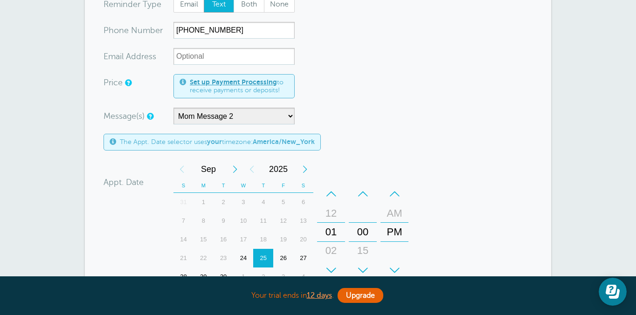
scroll to position [219, 0]
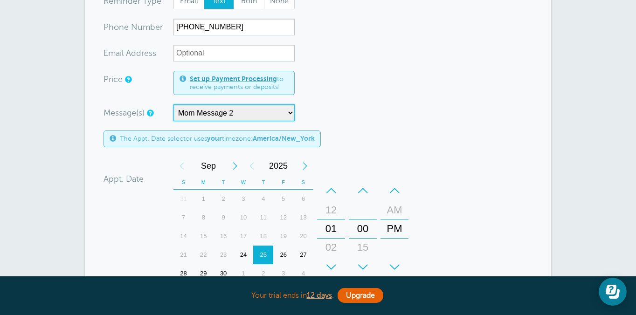
click at [242, 115] on select "1/2 Restaurant Choice Final Mom Message 1 Mom Message 2 Mom Message 3 Mom Messa…" at bounding box center [233, 112] width 121 height 17
select select "162604"
click at [173, 104] on select "1/2 Restaurant Choice Final Mom Message 1 Mom Message 2 Mom Message 3 Mom Messa…" at bounding box center [233, 112] width 121 height 17
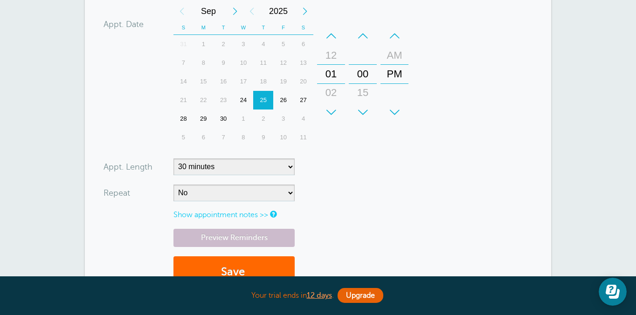
scroll to position [381, 0]
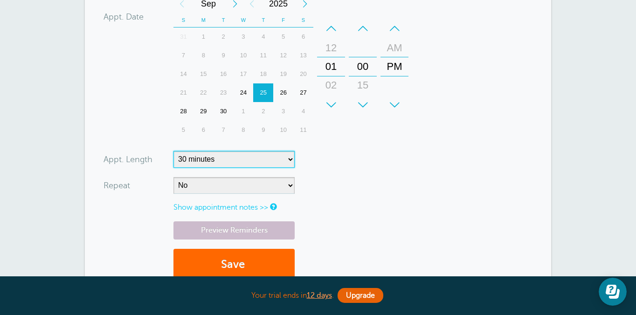
click at [220, 156] on select "5 minutes 10 minutes 15 minutes 20 minutes 25 minutes 30 minutes 35 minutes 40 …" at bounding box center [233, 159] width 121 height 17
select select
click at [173, 151] on select "5 minutes 10 minutes 15 minutes 20 minutes 25 minutes 30 minutes 35 minutes 40 …" at bounding box center [233, 159] width 121 height 17
click at [245, 265] on button "Save" at bounding box center [233, 265] width 121 height 32
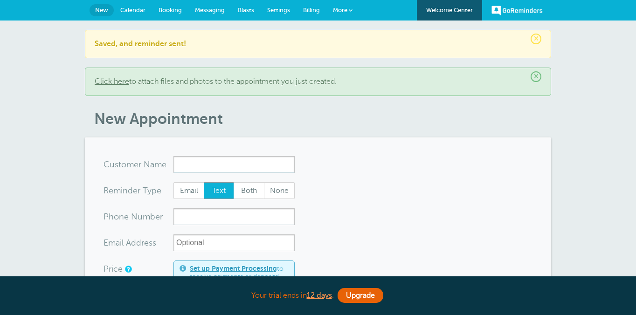
select select "162604"
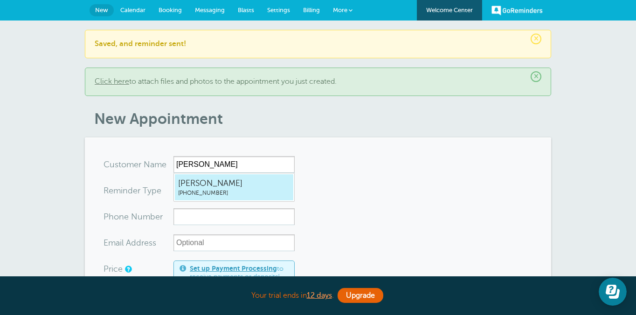
click at [232, 181] on span "[PERSON_NAME]" at bounding box center [234, 184] width 112 height 12
type input "KellyBurke3038178872"
type input "[PERSON_NAME]"
type input "[PHONE_NUMBER]"
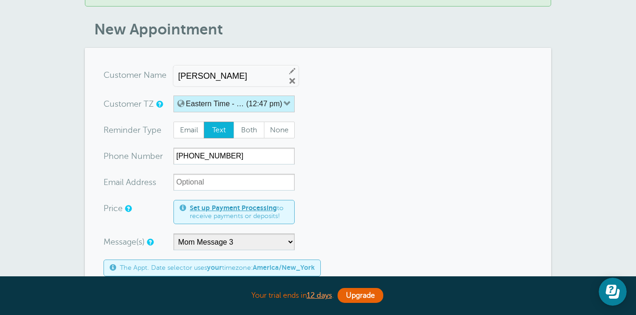
scroll to position [123, 0]
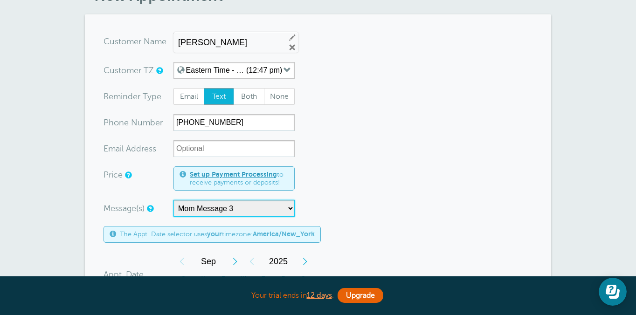
click at [231, 203] on select "1/2 Restaurant Choice Final Mom Message 1 Mom Message 2 Mom Message 3 Mom Messa…" at bounding box center [233, 208] width 121 height 17
click at [173, 200] on select "1/2 Restaurant Choice Final Mom Message 1 Mom Message 2 Mom Message 3 Mom Messa…" at bounding box center [233, 208] width 121 height 17
click at [231, 206] on select "1/2 Restaurant Choice Final Mom Message 1 Mom Message 2 Mom Message 3 Mom Messa…" at bounding box center [233, 208] width 121 height 17
select select "162605"
click at [173, 200] on select "1/2 Restaurant Choice Final Mom Message 1 Mom Message 2 Mom Message 3 Mom Messa…" at bounding box center [233, 208] width 121 height 17
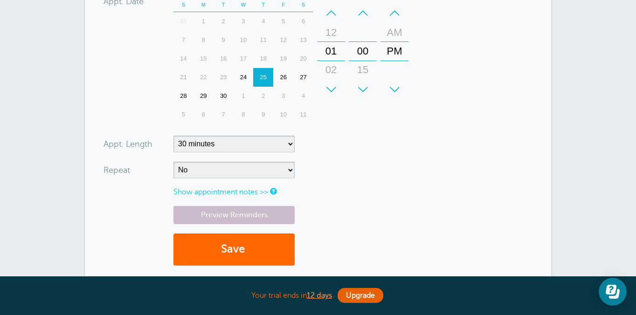
scroll to position [413, 0]
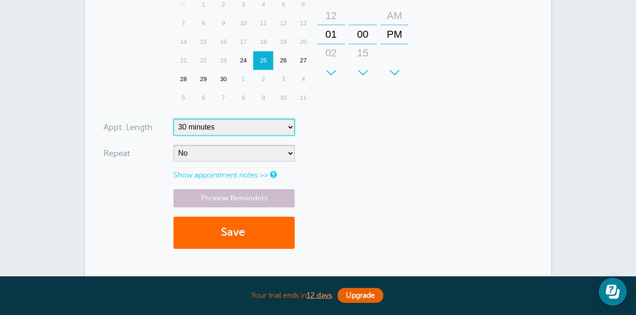
click at [209, 123] on select "5 minutes 10 minutes 15 minutes 20 minutes 25 minutes 30 minutes 35 minutes 40 …" at bounding box center [233, 127] width 121 height 17
select select
click at [173, 119] on select "5 minutes 10 minutes 15 minutes 20 minutes 25 minutes 30 minutes 35 minutes 40 …" at bounding box center [233, 127] width 121 height 17
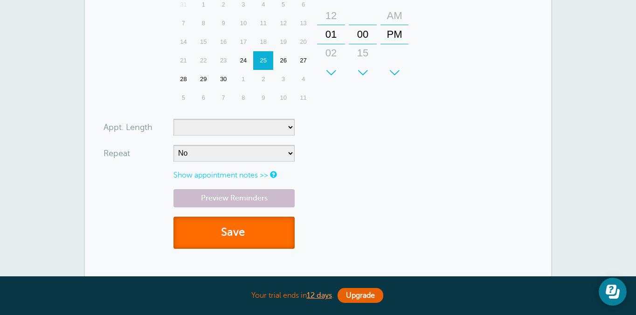
click at [246, 233] on span "submit" at bounding box center [246, 232] width 3 height 13
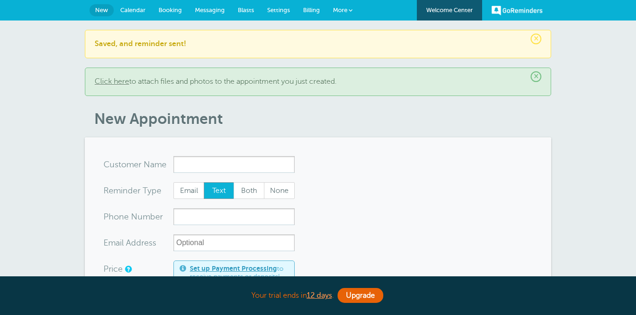
select select "162605"
click at [211, 166] on input "x-no-autofill" at bounding box center [233, 164] width 121 height 17
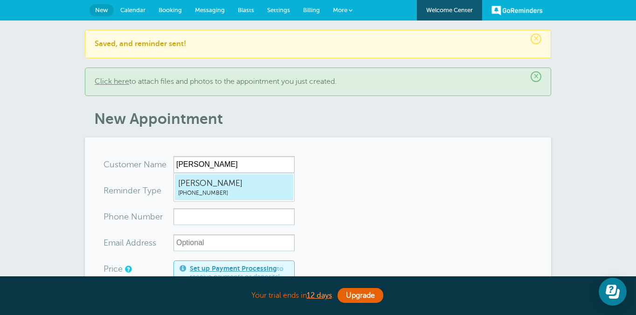
click at [221, 180] on span "[PERSON_NAME]" at bounding box center [234, 184] width 112 height 12
type input "KellyBurke3038178872"
type input "[PERSON_NAME]"
type input "[PHONE_NUMBER]"
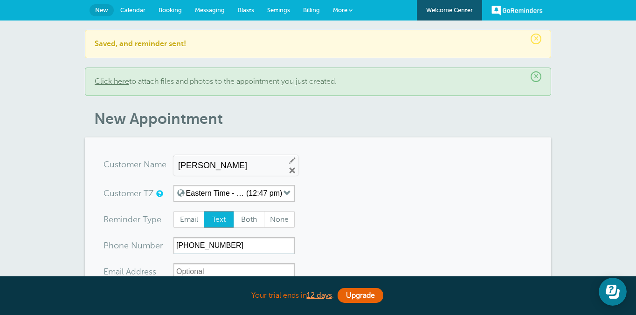
scroll to position [95, 0]
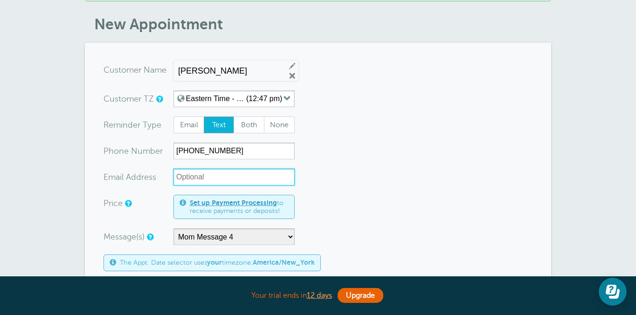
click at [221, 180] on input "xx-no-autofill" at bounding box center [233, 177] width 121 height 17
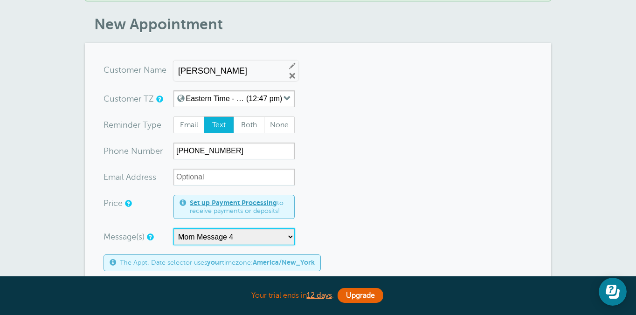
click at [222, 232] on select "1/2 Restaurant Choice Final Mom Message 1 Mom Message 2 Mom Message 3 Mom Messa…" at bounding box center [233, 237] width 121 height 17
select select "162606"
click at [173, 229] on select "1/2 Restaurant Choice Final Mom Message 1 Mom Message 2 Mom Message 3 Mom Messa…" at bounding box center [233, 237] width 121 height 17
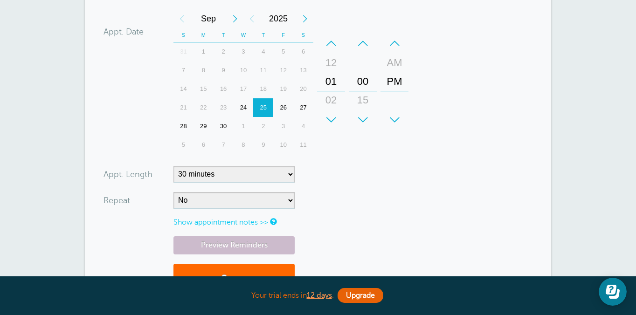
scroll to position [367, 0]
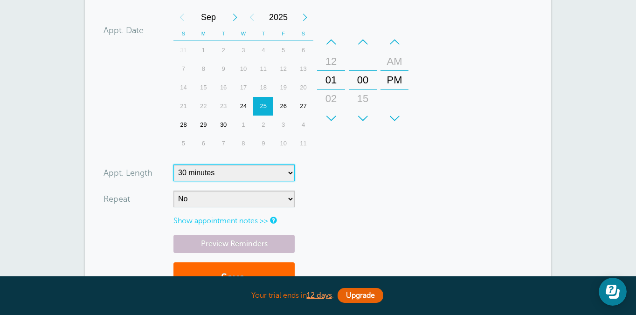
click at [219, 175] on select "5 minutes 10 minutes 15 minutes 20 minutes 25 minutes 30 minutes 35 minutes 40 …" at bounding box center [233, 173] width 121 height 17
select select
click at [173, 165] on select "5 minutes 10 minutes 15 minutes 20 minutes 25 minutes 30 minutes 35 minutes 40 …" at bounding box center [233, 173] width 121 height 17
click at [253, 266] on button "Save" at bounding box center [233, 279] width 121 height 32
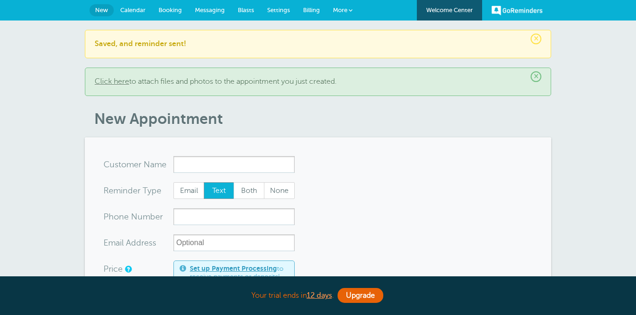
select select "162606"
click at [209, 13] on span "Messaging" at bounding box center [210, 10] width 30 height 7
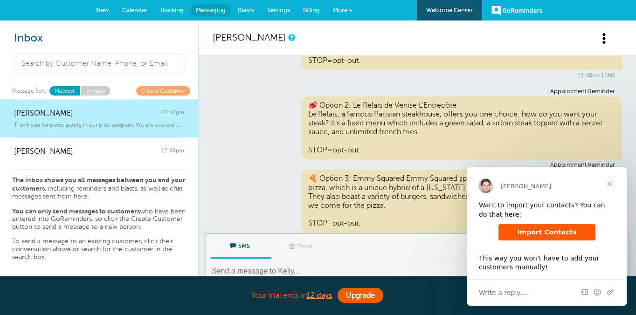
click at [94, 9] on link "New" at bounding box center [103, 10] width 26 height 21
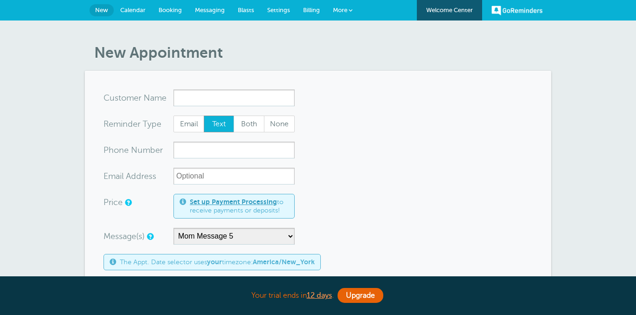
select select "162606"
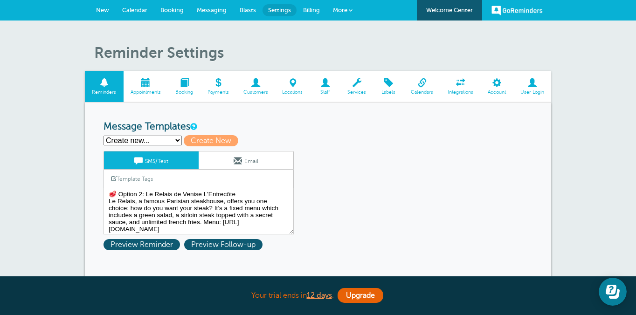
click at [140, 144] on select "1/2 Restaurant Choice Final Mom Message 1 Mom Message 2 Mom Message 3 Mom Messa…" at bounding box center [143, 141] width 78 height 10
select select "162602"
click at [104, 136] on select "1/2 Restaurant Choice Final Mom Message 1 Mom Message 2 Mom Message 3 Mom Messa…" at bounding box center [143, 141] width 78 height 10
type input "Mom Message 1"
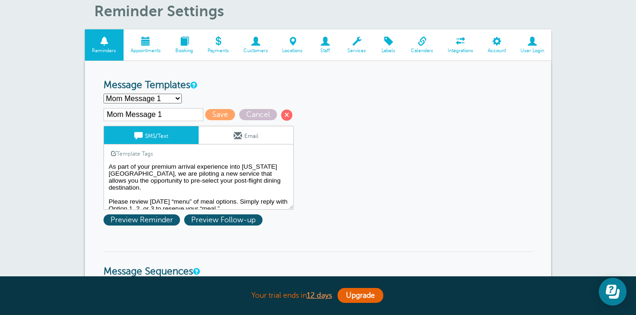
scroll to position [50, 0]
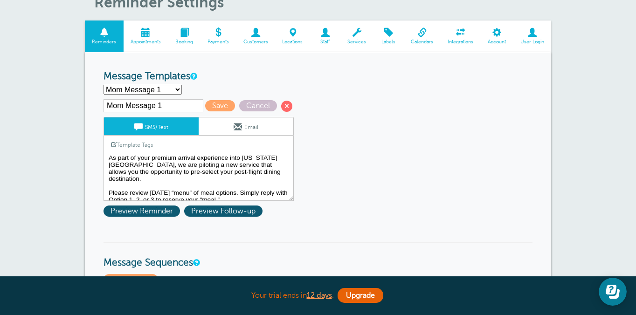
click at [243, 193] on textarea "Hi {{First Name}}, welcome to [PERSON_NAME]! As part of your premium arrival ex…" at bounding box center [199, 177] width 190 height 47
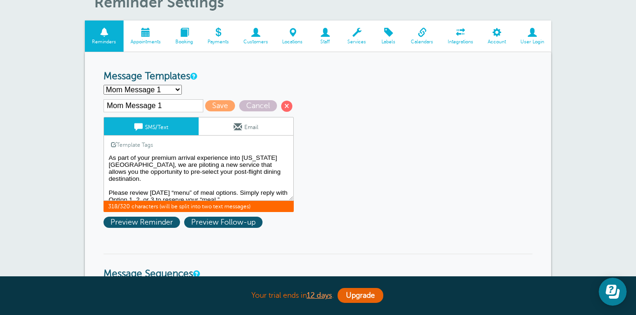
drag, startPoint x: 240, startPoint y: 189, endPoint x: 263, endPoint y: 189, distance: 22.9
click at [263, 189] on textarea "Hi {{First Name}}, welcome to [PERSON_NAME]! As part of your premium arrival ex…" at bounding box center [199, 177] width 190 height 47
drag, startPoint x: 129, startPoint y: 194, endPoint x: 93, endPoint y: 192, distance: 36.5
click at [191, 195] on textarea "Hi {{First Name}}, welcome to [PERSON_NAME]! As part of your premium arrival ex…" at bounding box center [199, 177] width 190 height 47
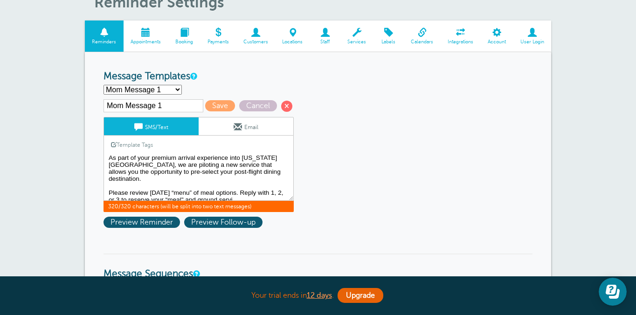
drag, startPoint x: 132, startPoint y: 189, endPoint x: 94, endPoint y: 189, distance: 37.8
drag, startPoint x: 241, startPoint y: 188, endPoint x: 106, endPoint y: 187, distance: 134.3
click at [106, 188] on textarea "Hi {{First Name}}, welcome to [PERSON_NAME]! As part of your premium arrival ex…" at bounding box center [199, 177] width 190 height 47
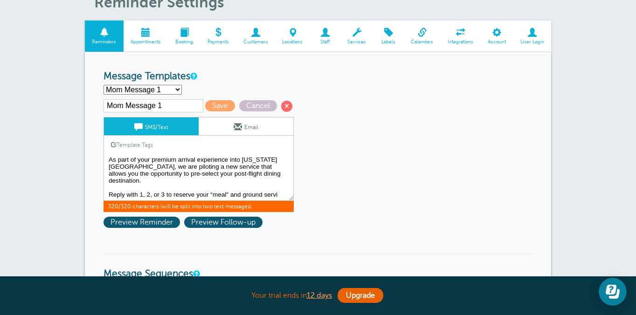
scroll to position [9, 0]
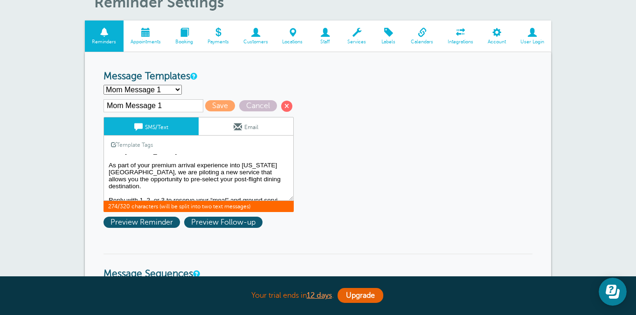
click at [272, 191] on textarea "Hi {{First Name}}, welcome to [PERSON_NAME]! As part of your premium arrival ex…" at bounding box center [199, 177] width 190 height 47
click at [284, 191] on textarea "Hi {{First Name}}, welcome to [PERSON_NAME]! As part of your premium arrival ex…" at bounding box center [199, 177] width 190 height 47
click at [282, 194] on textarea "Hi {{First Name}}, welcome to [PERSON_NAME]! As part of your premium arrival ex…" at bounding box center [199, 177] width 190 height 47
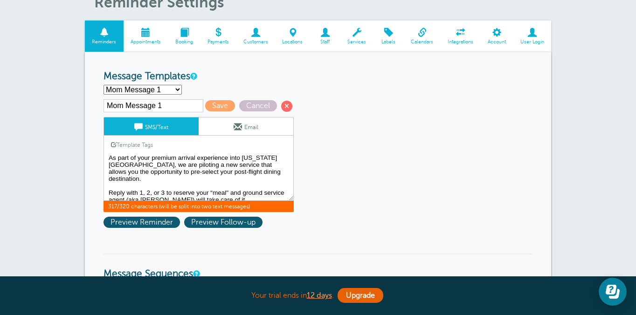
click at [242, 189] on textarea "Hi {{First Name}}, welcome to [PERSON_NAME]! As part of your premium arrival ex…" at bounding box center [199, 177] width 190 height 47
click at [132, 189] on textarea "Hi {{First Name}}, welcome to [PERSON_NAME]! As part of your premium arrival ex…" at bounding box center [199, 177] width 190 height 47
click at [238, 187] on textarea "Hi {{First Name}}, welcome to [PERSON_NAME]! As part of your premium arrival ex…" at bounding box center [199, 177] width 190 height 47
click at [225, 196] on textarea "Hi {{First Name}}, welcome to [PERSON_NAME]! As part of your premium arrival ex…" at bounding box center [199, 177] width 190 height 47
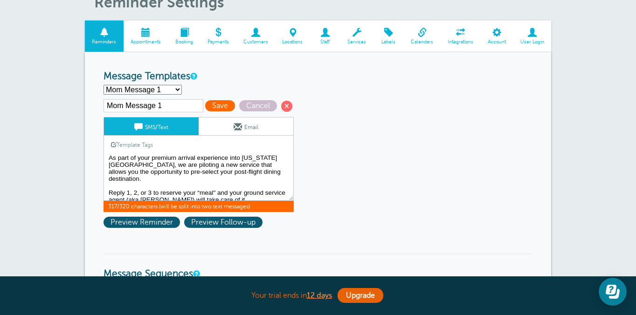
type textarea "Hello Patti! Welcome to LaGuardia! As part of your premium arrival experience i…"
click at [205, 105] on span "Save" at bounding box center [220, 105] width 30 height 11
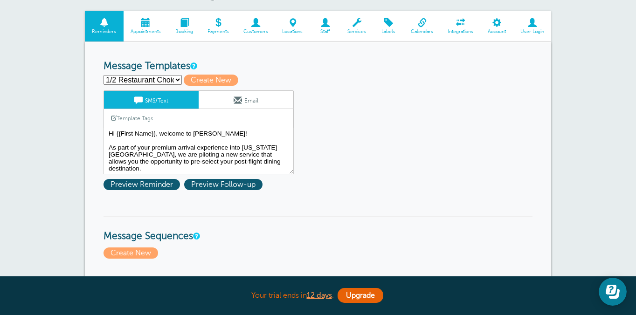
scroll to position [224, 0]
